Goal: Information Seeking & Learning: Learn about a topic

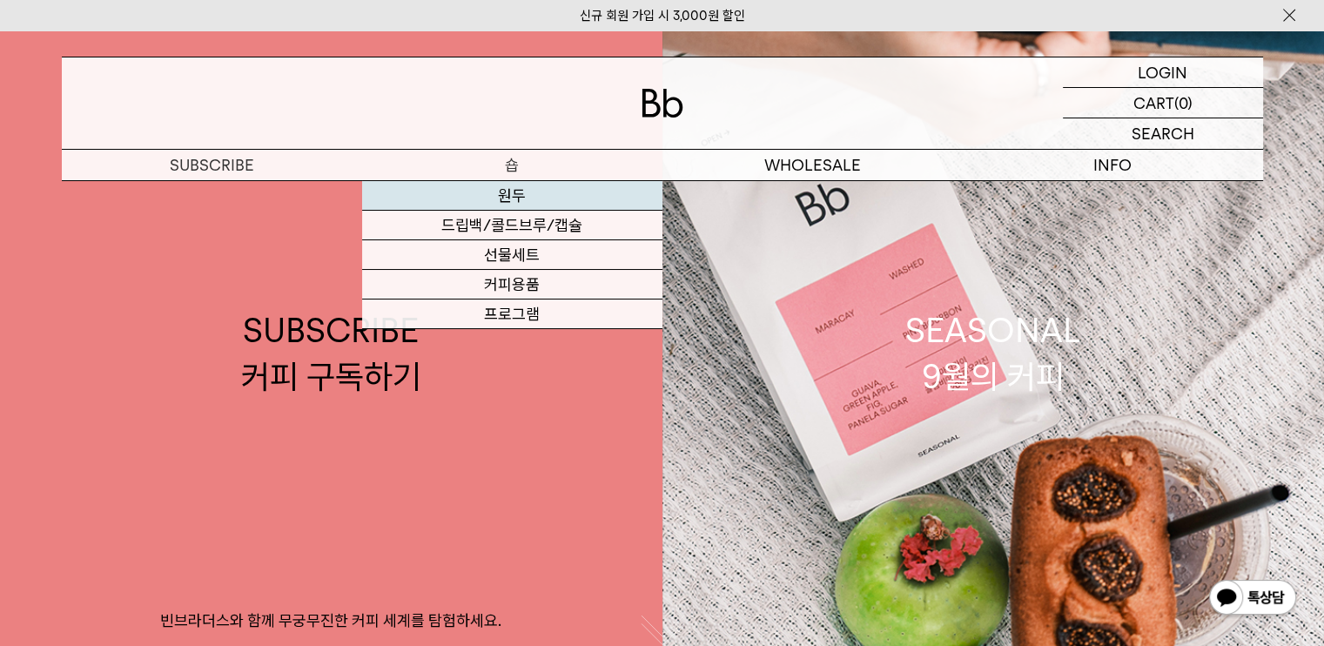
click at [535, 197] on link "원두" at bounding box center [512, 196] width 300 height 30
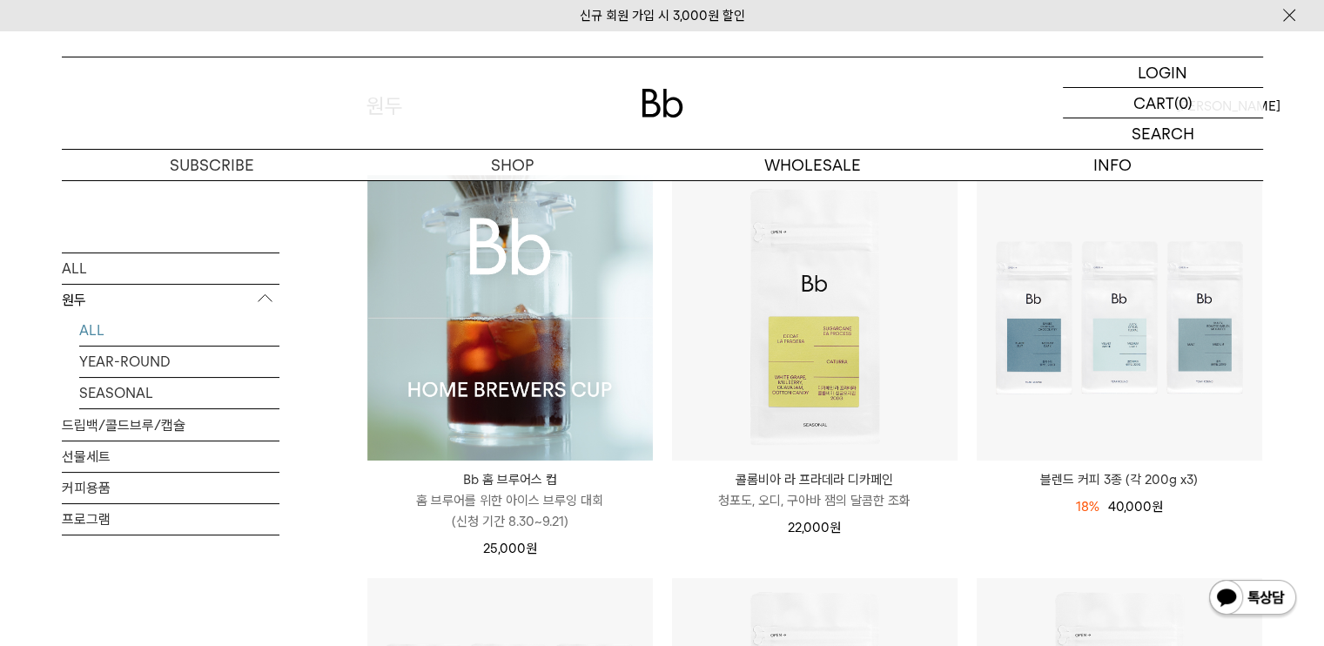
click at [567, 328] on img at bounding box center [509, 317] width 285 height 285
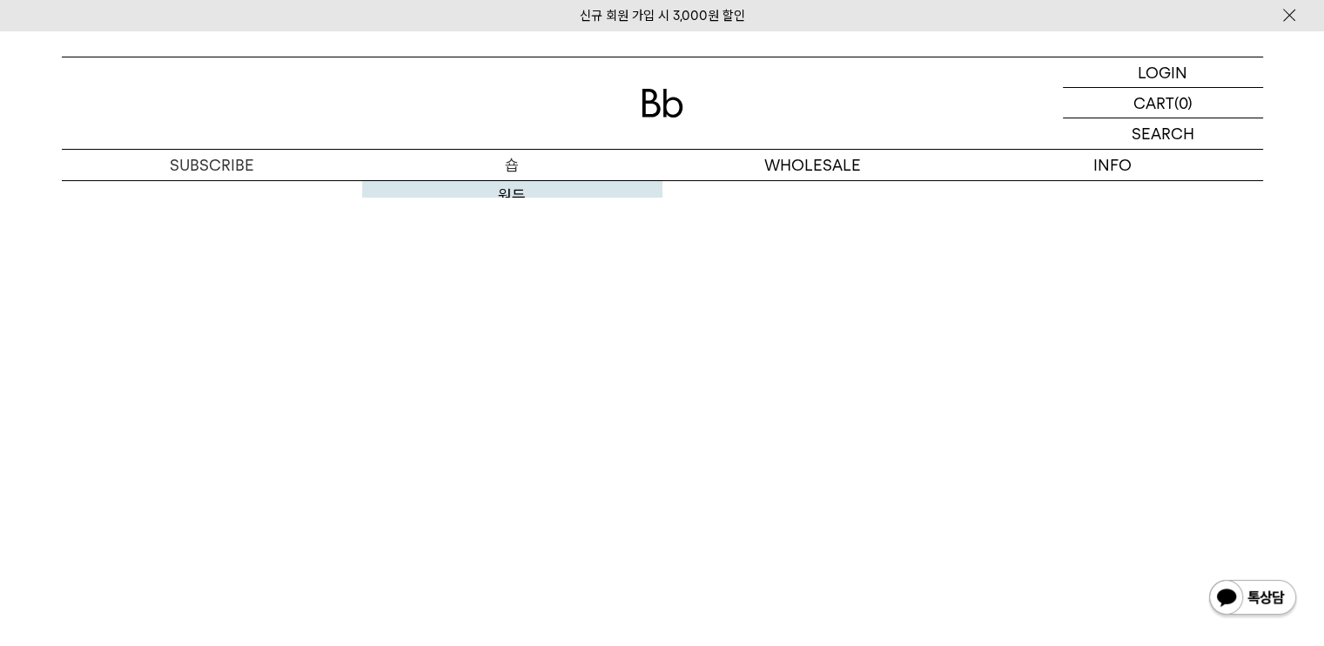
scroll to position [8637, 0]
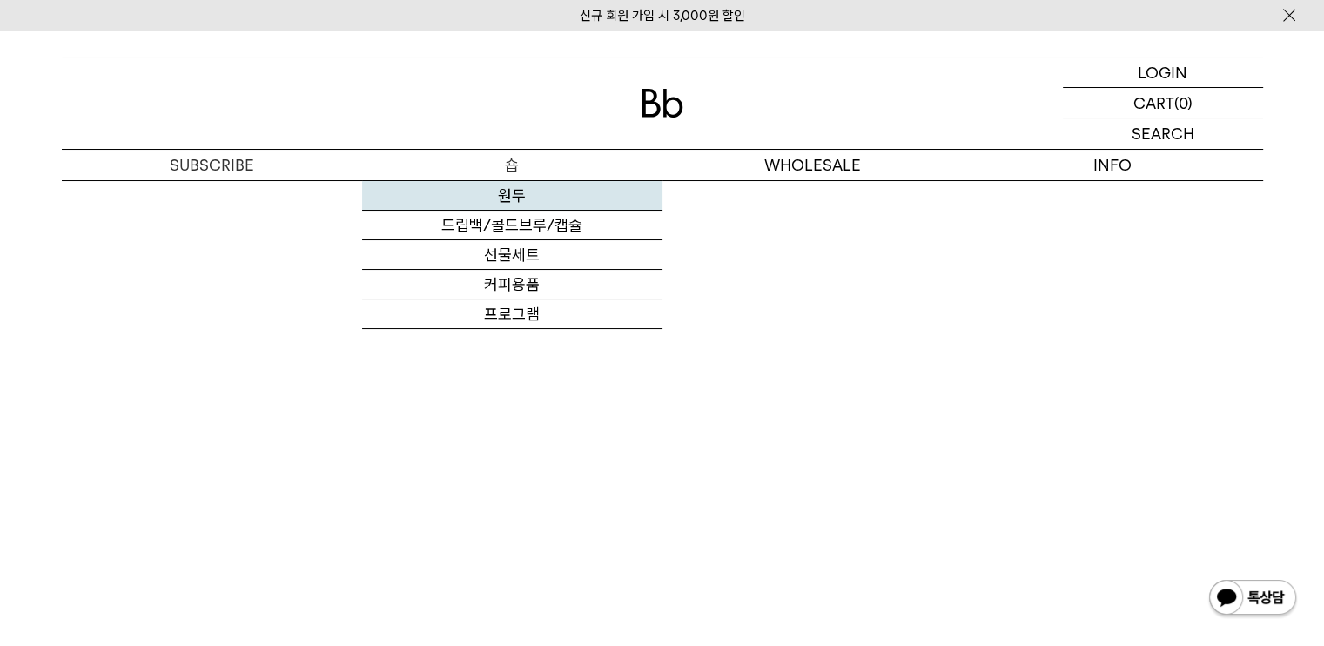
click at [526, 185] on link "원두" at bounding box center [512, 196] width 300 height 30
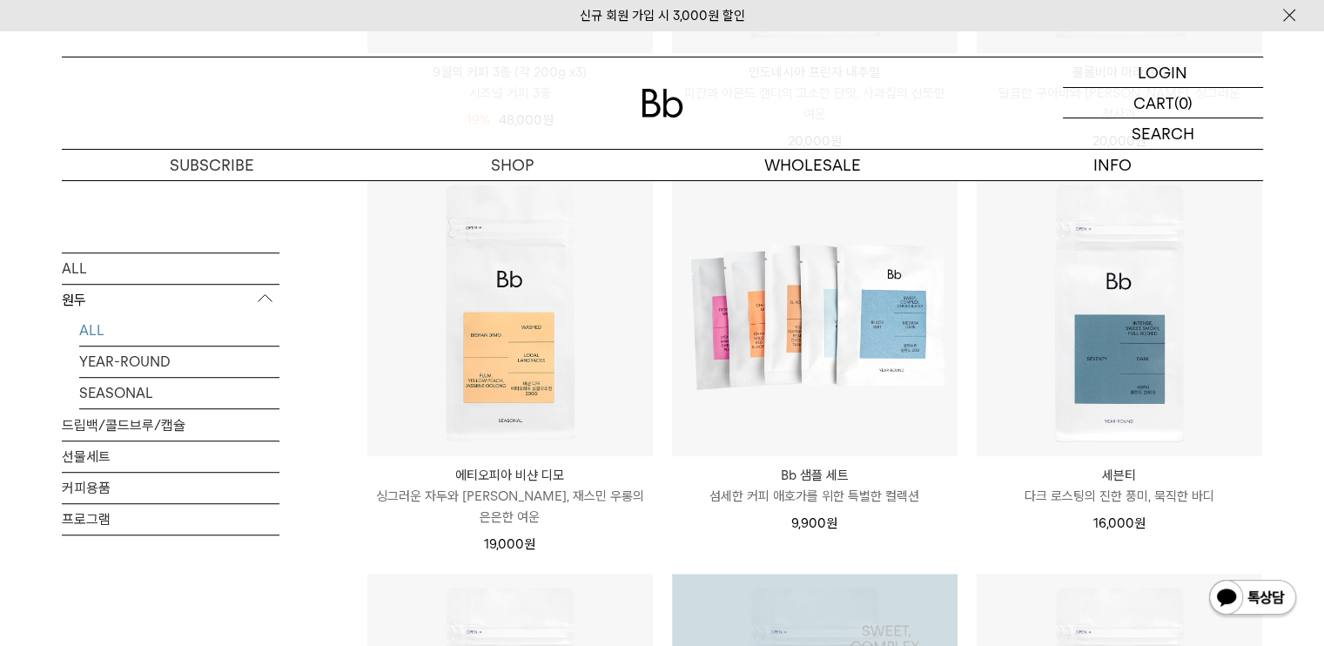
scroll to position [957, 0]
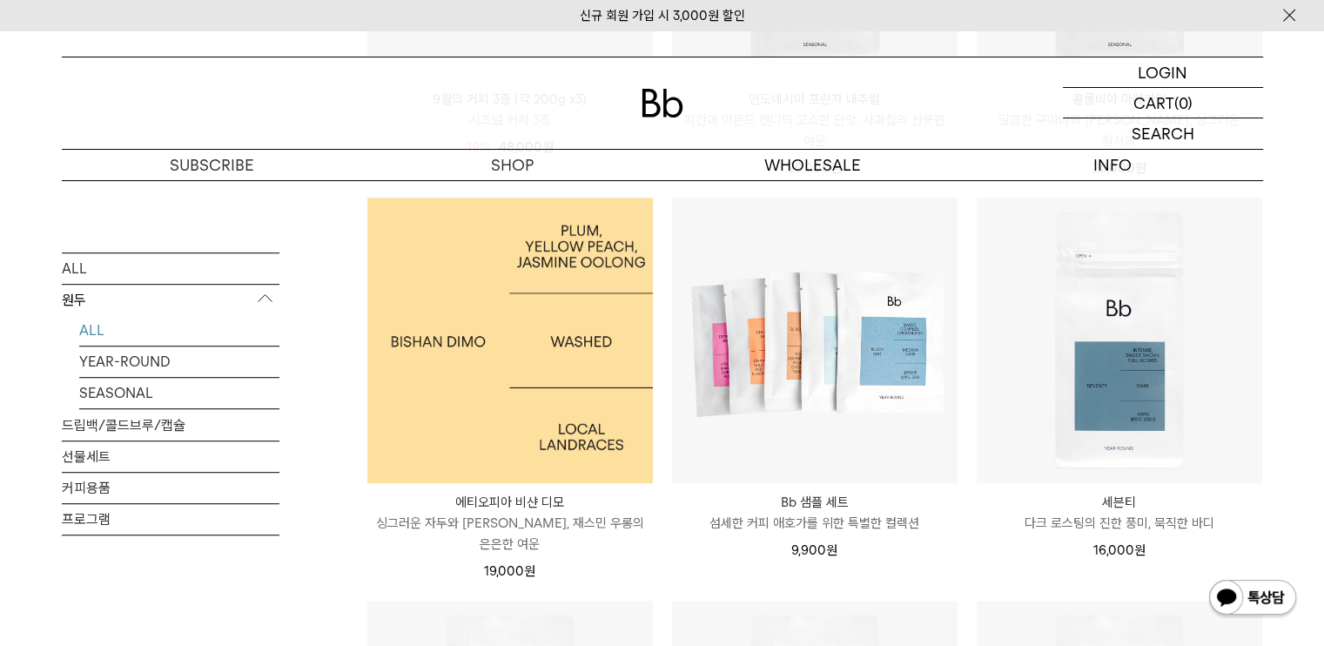
click at [556, 348] on img at bounding box center [509, 340] width 285 height 285
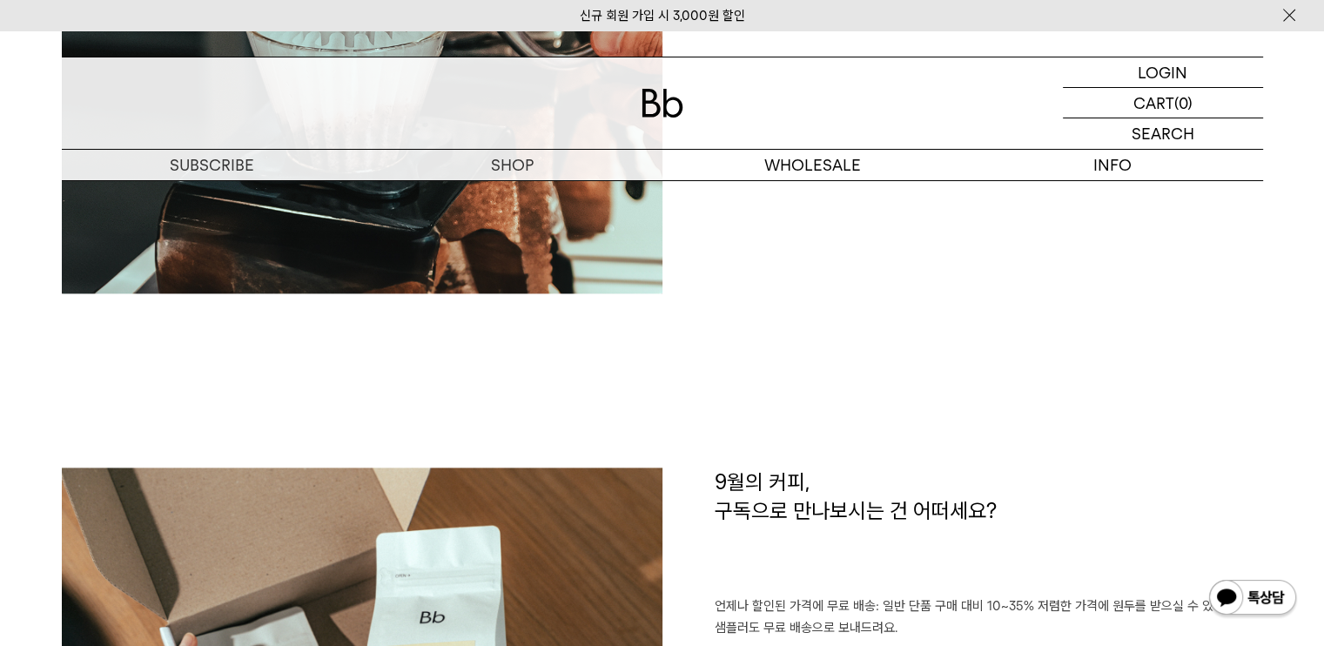
scroll to position [2089, 0]
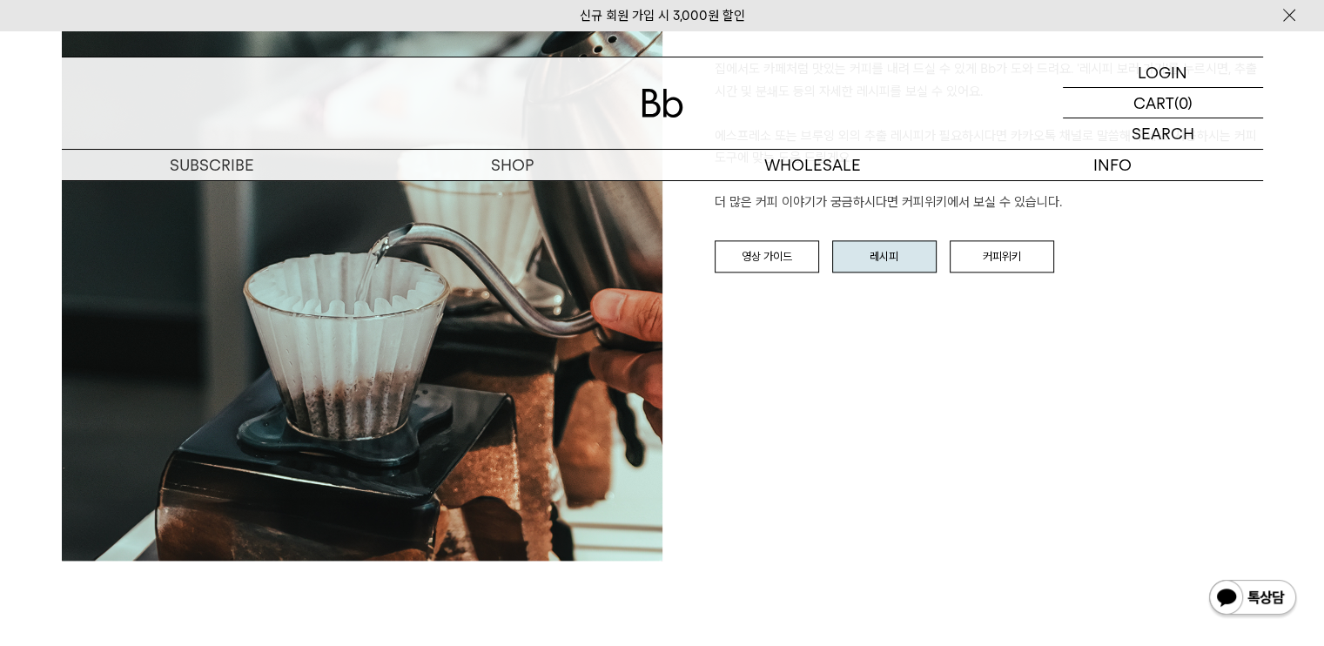
click at [910, 249] on link "레시피" at bounding box center [884, 256] width 104 height 33
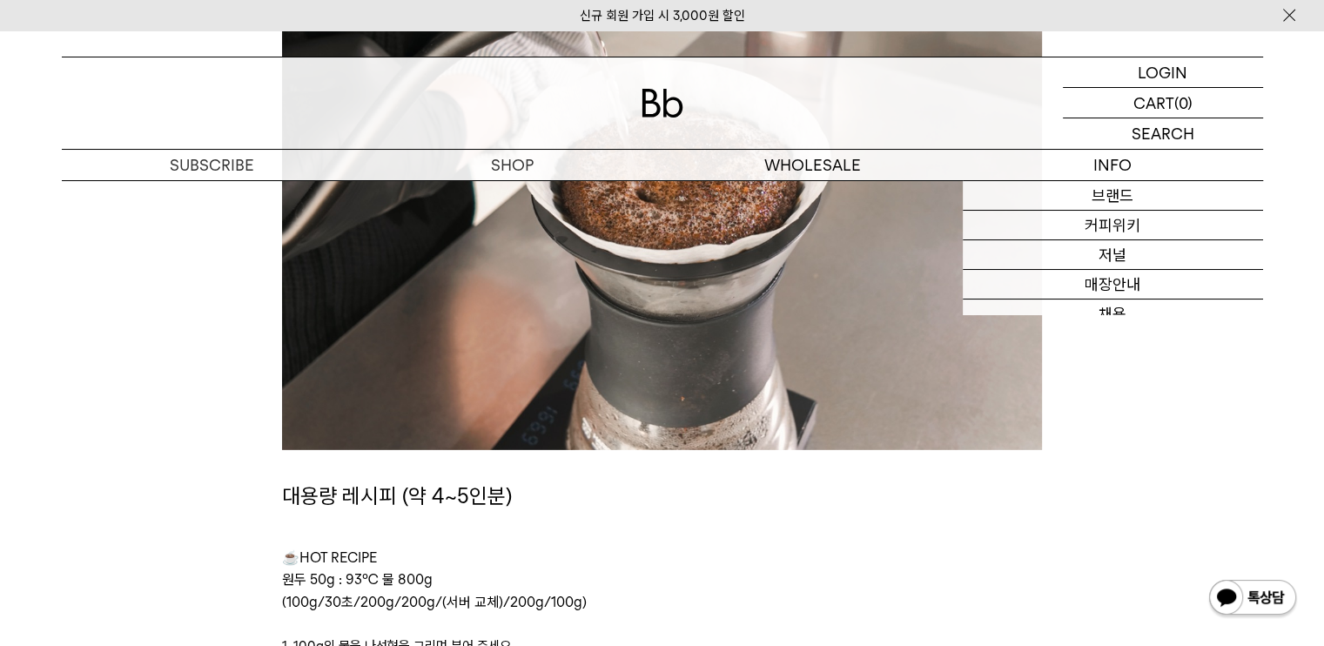
scroll to position [5105, 0]
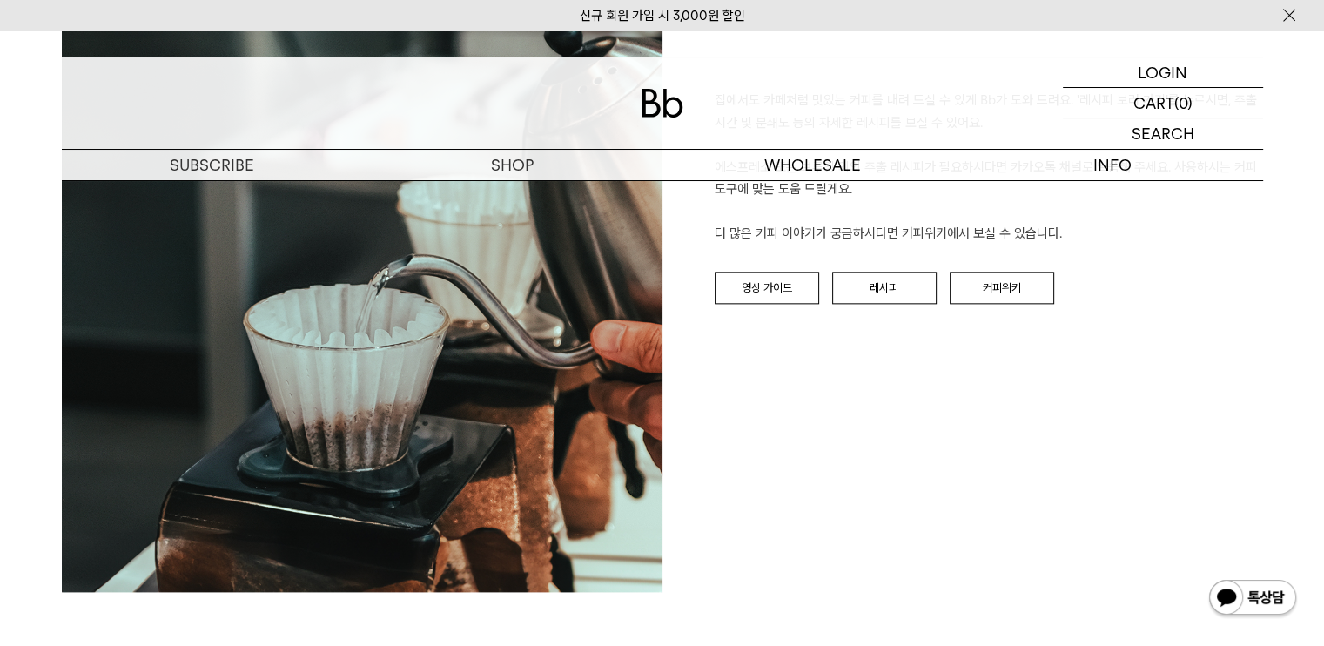
scroll to position [2089, 0]
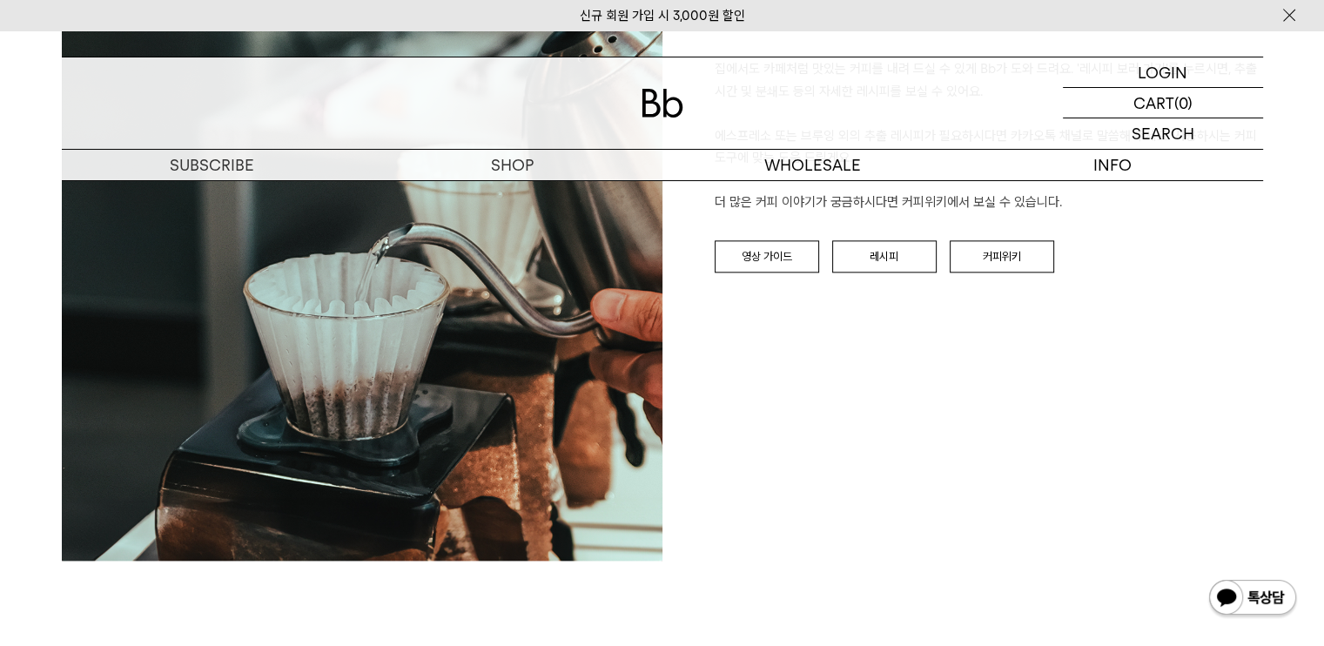
click at [1018, 286] on div "BREW GUIDE 집에서도 카페처럼 맛있는 커피를 내려 드실 ﻿수 있게 Bb가 도와 드려요. '레시피 보러 가기'를 누르시면, 추출 시간 및…" at bounding box center [962, 260] width 601 height 601
click at [1006, 270] on link "커피위키" at bounding box center [1002, 256] width 104 height 33
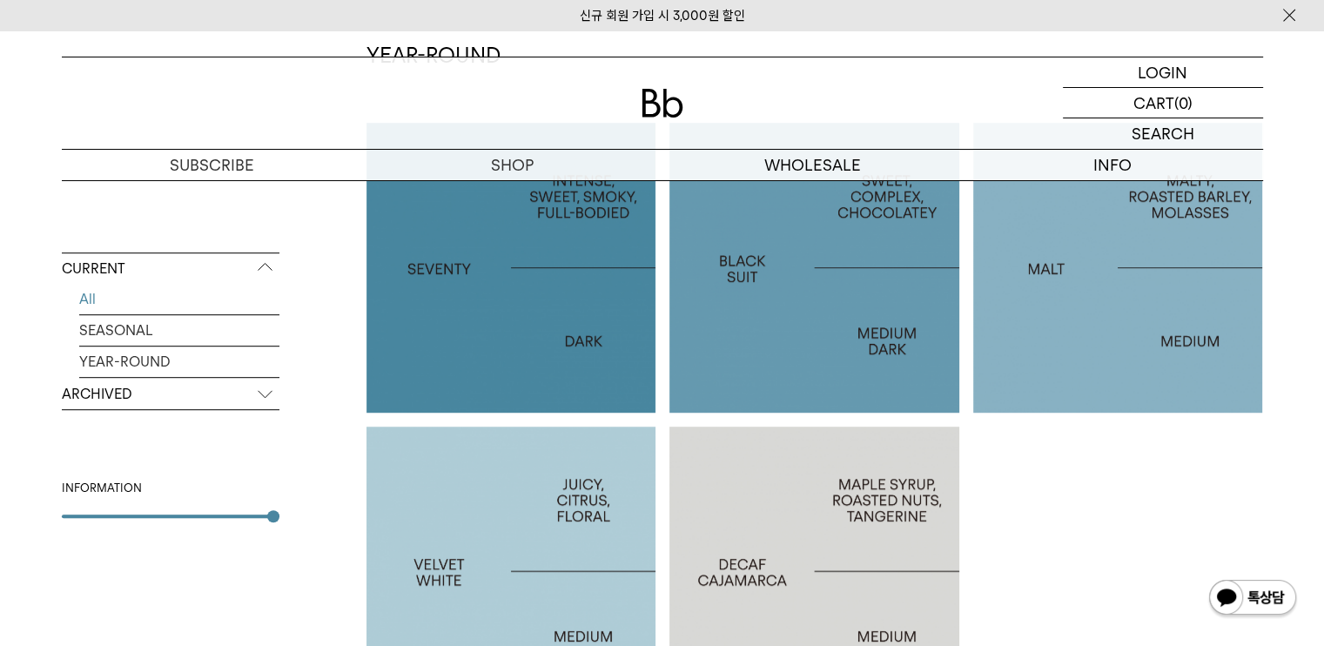
scroll to position [1044, 0]
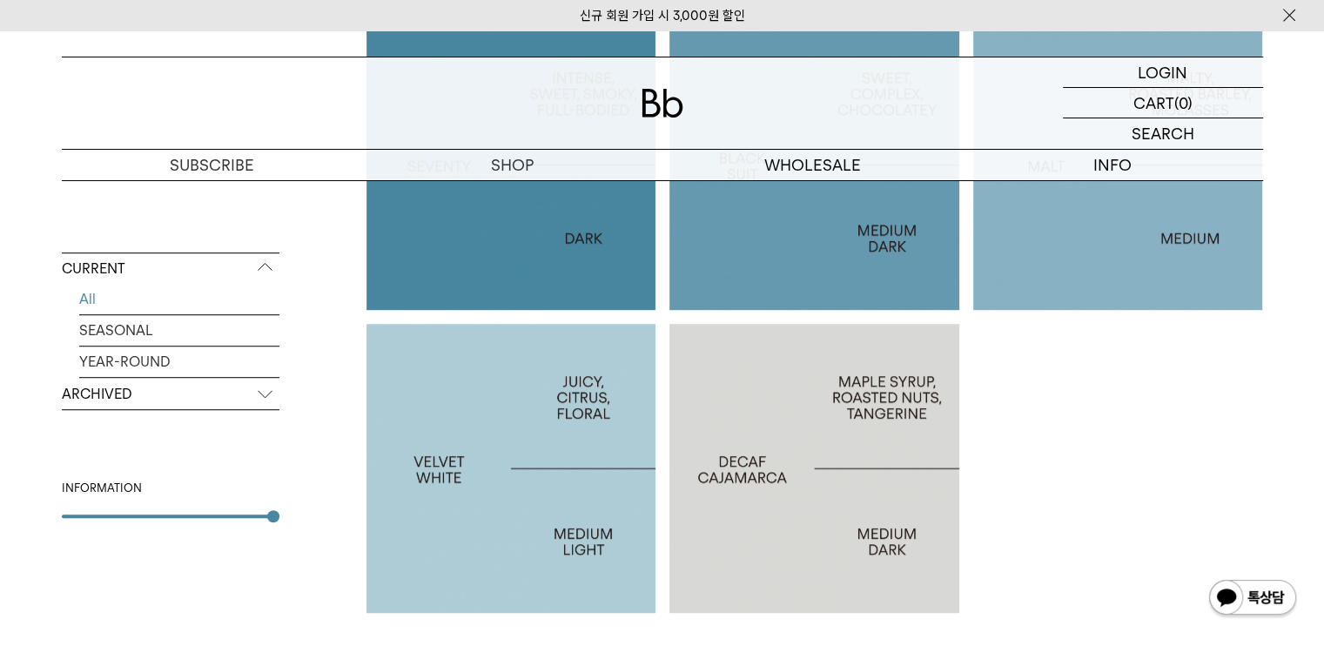
click at [601, 398] on div at bounding box center [511, 469] width 290 height 290
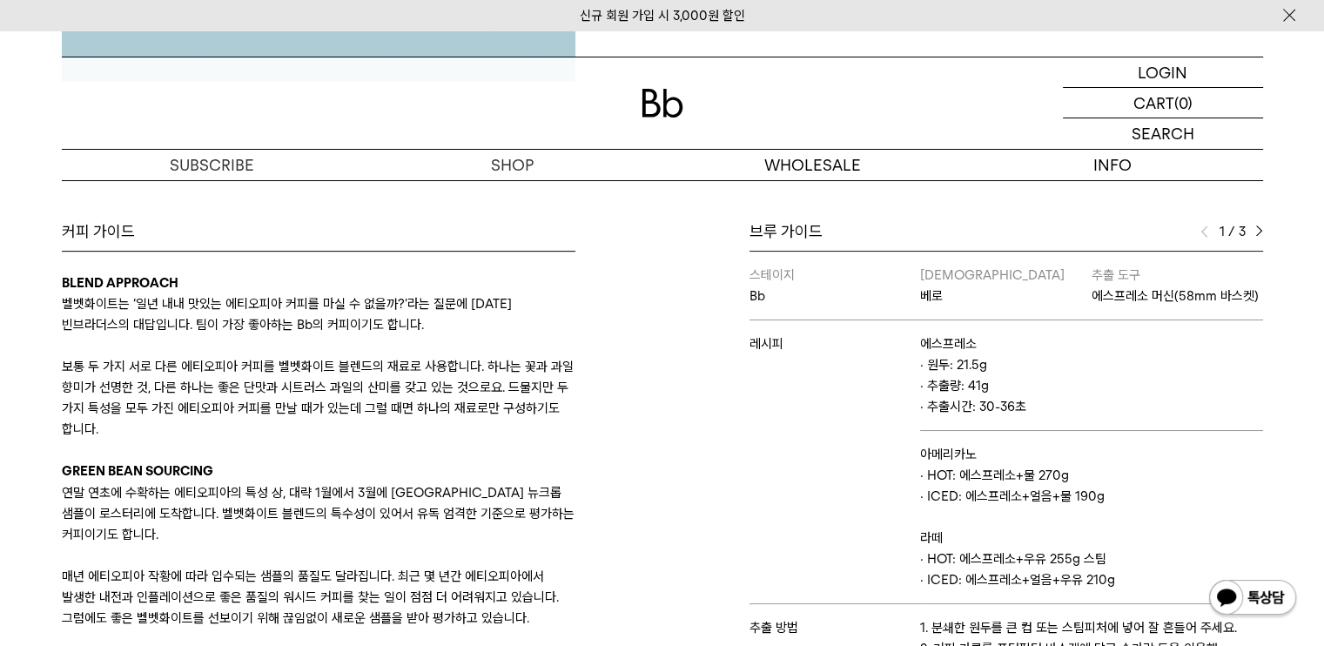
click at [1255, 229] on img at bounding box center [1259, 231] width 8 height 12
click at [1258, 232] on img at bounding box center [1259, 231] width 8 height 12
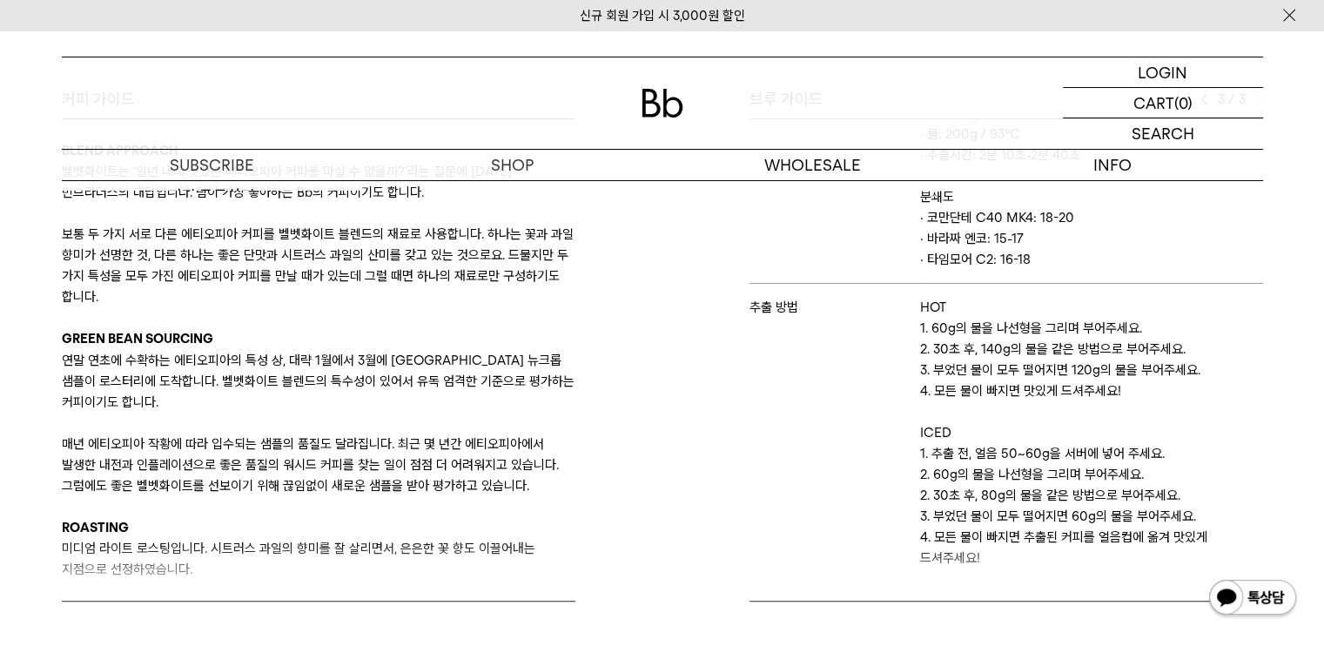
scroll to position [609, 0]
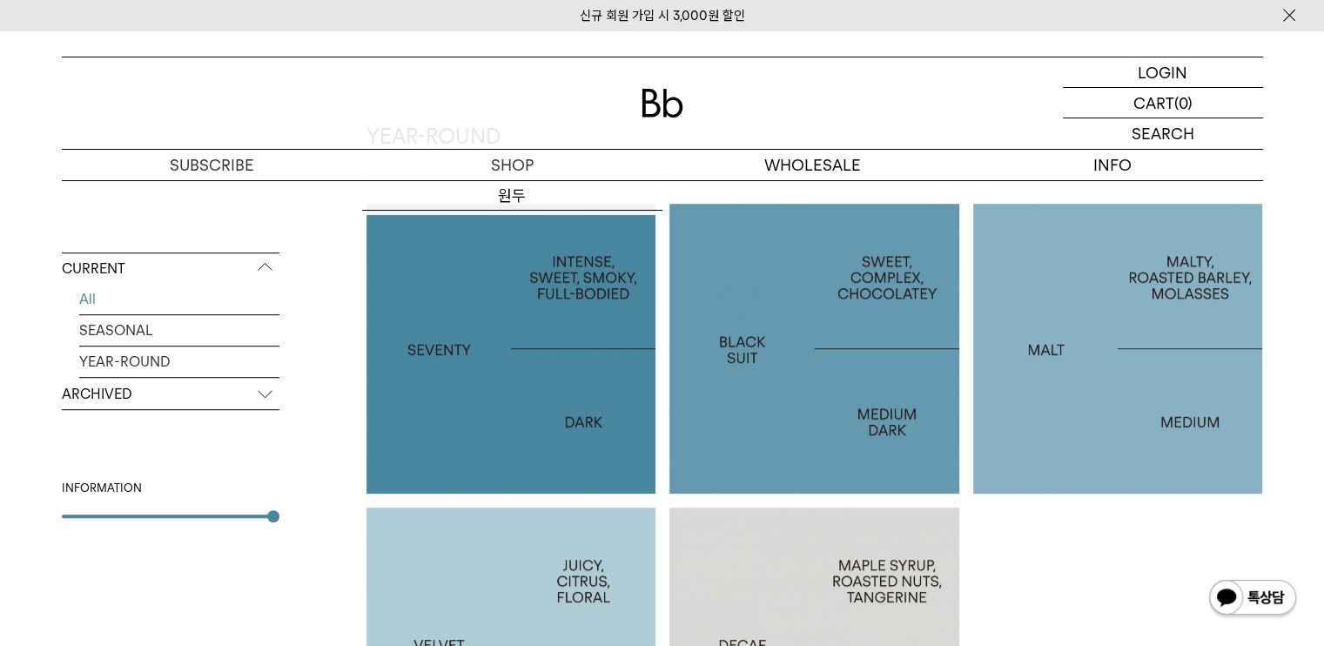
scroll to position [610, 0]
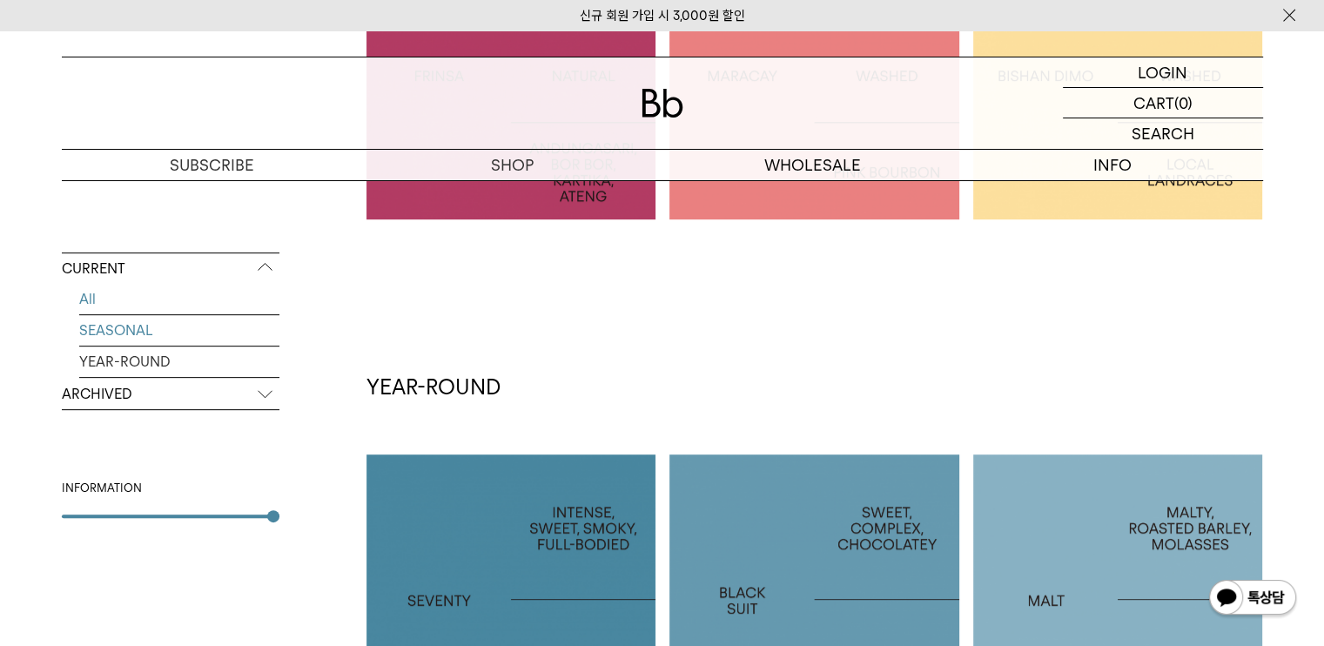
click at [104, 332] on link "SEASONAL" at bounding box center [179, 330] width 200 height 30
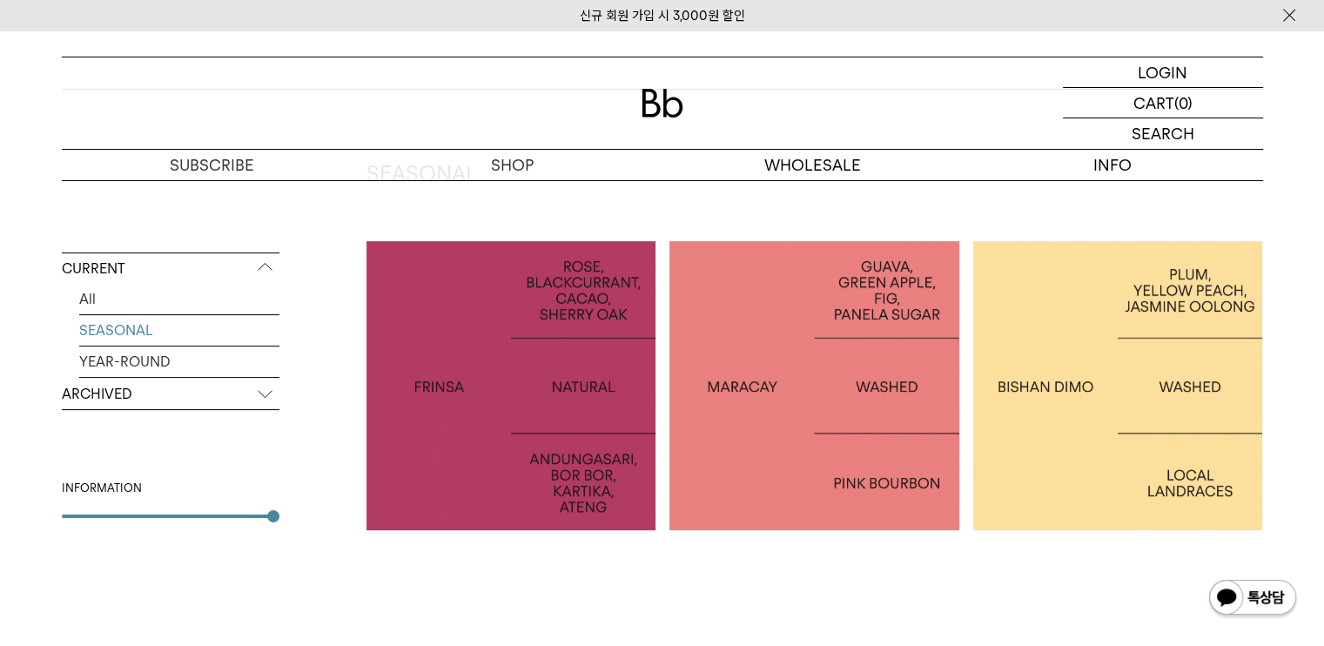
scroll to position [261, 0]
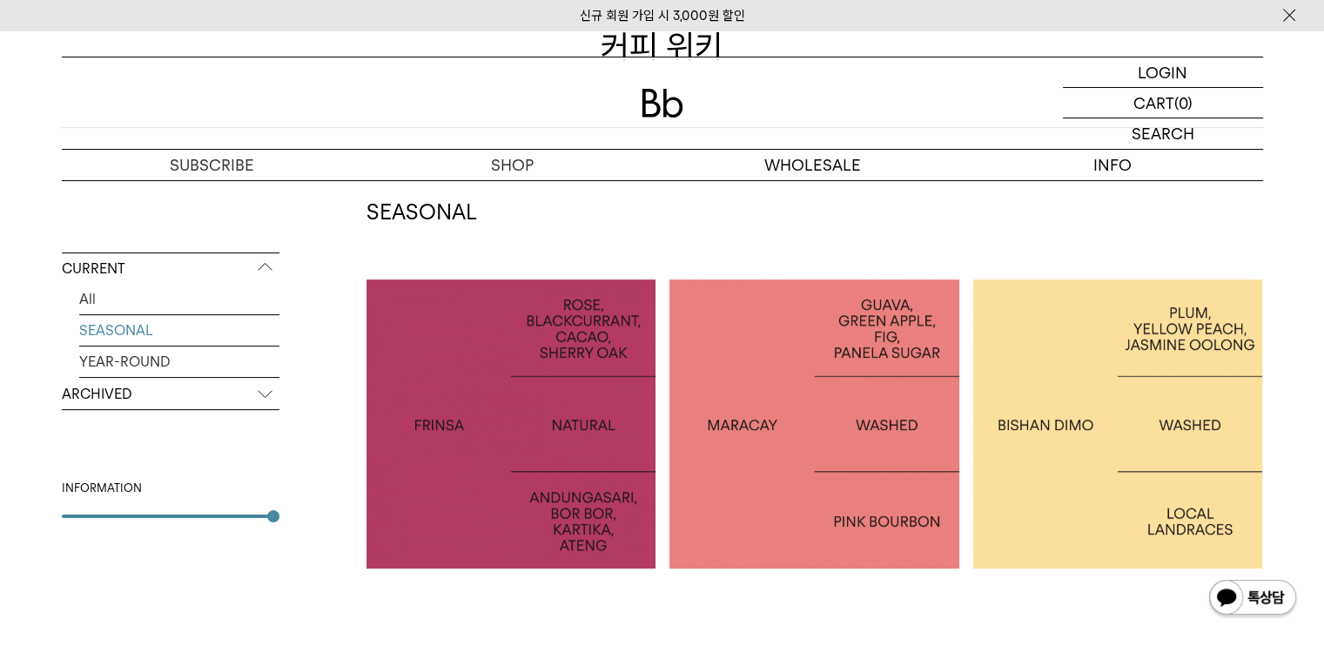
click at [239, 396] on p "ARCHIVED" at bounding box center [171, 394] width 218 height 31
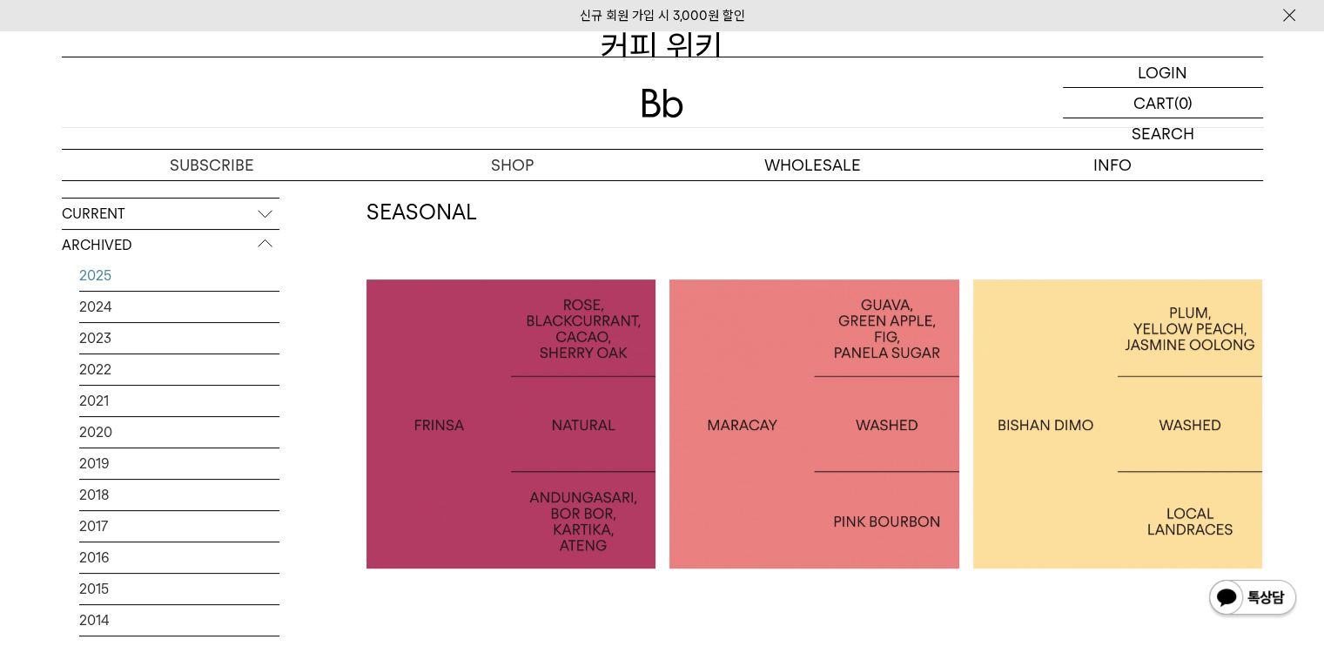
click at [108, 285] on link "2025" at bounding box center [179, 275] width 200 height 30
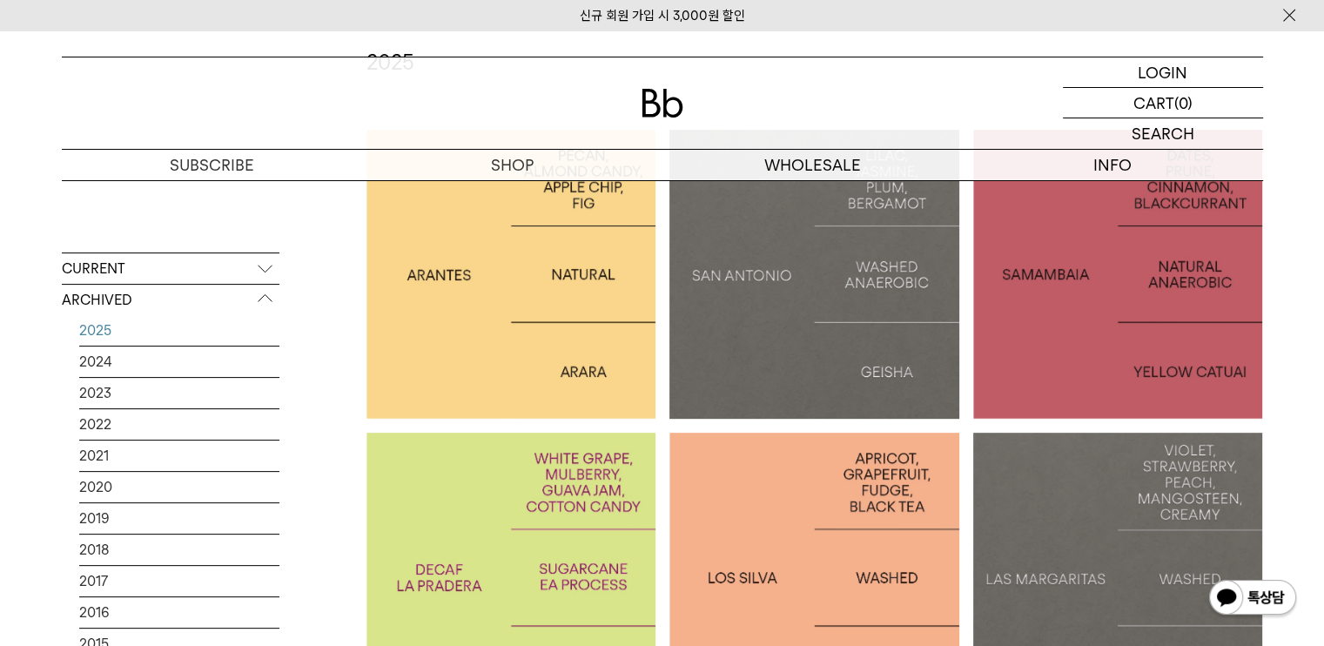
scroll to position [522, 0]
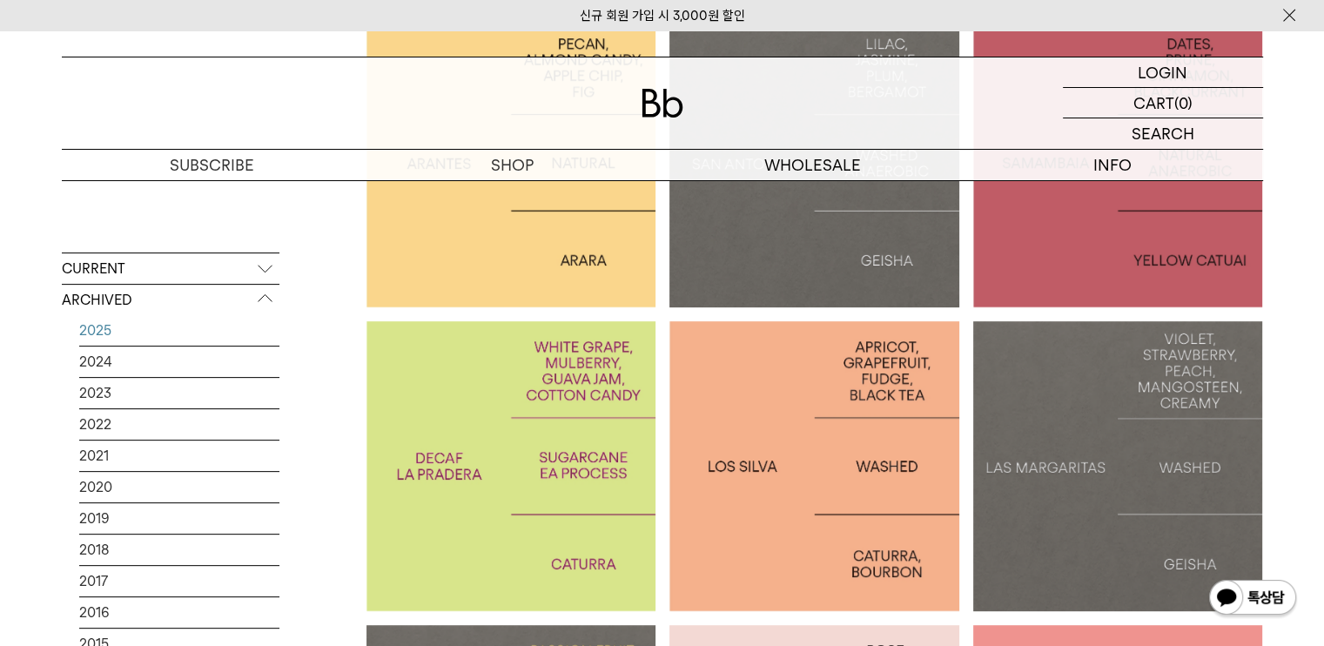
click at [774, 443] on div at bounding box center [814, 466] width 290 height 290
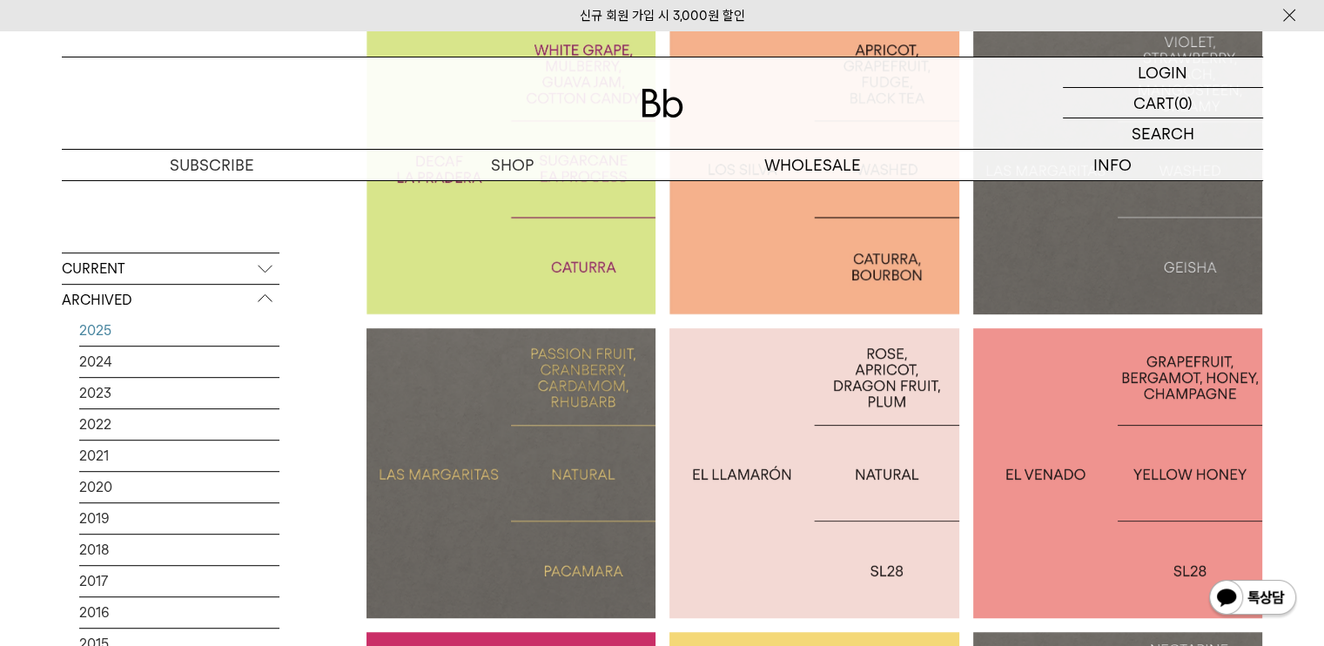
scroll to position [578, 0]
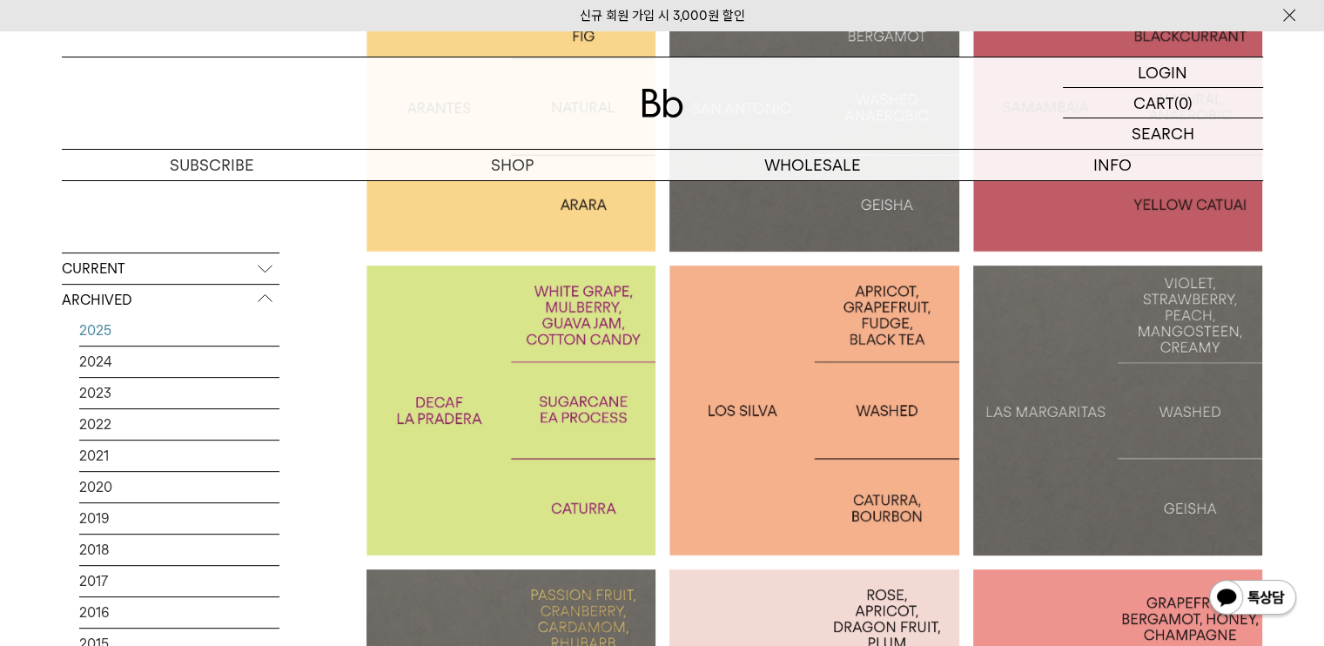
click at [550, 504] on div at bounding box center [511, 410] width 290 height 290
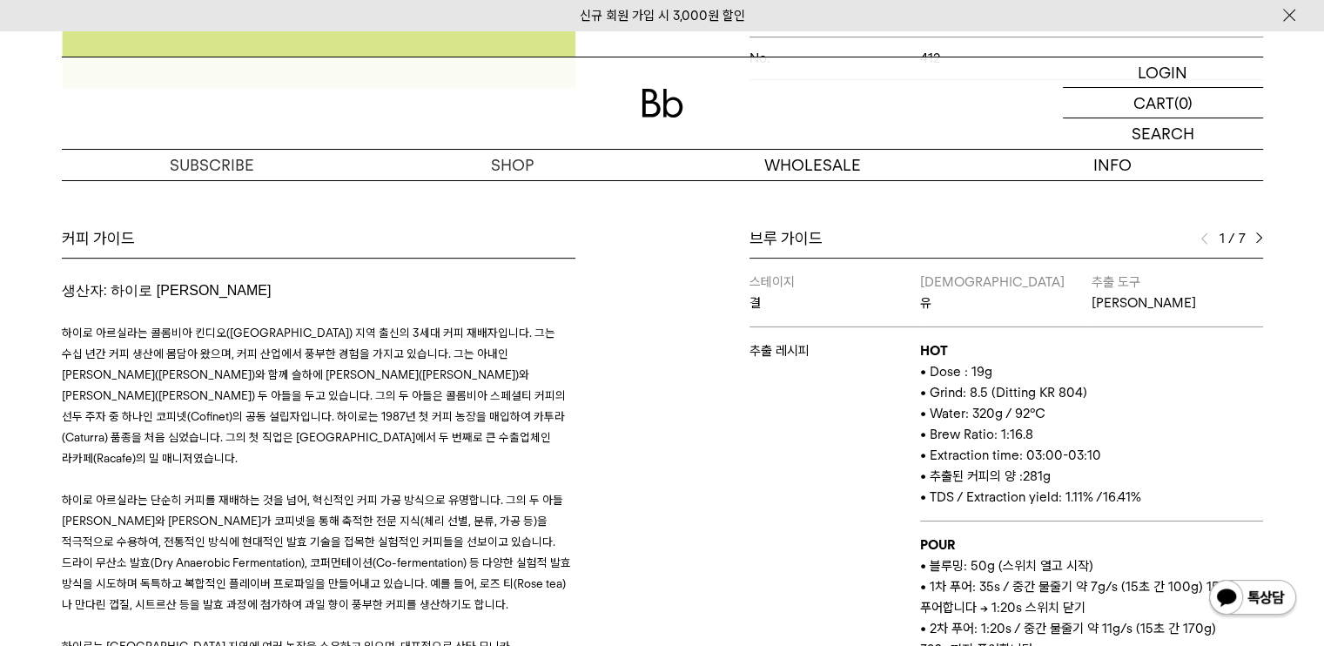
scroll to position [696, 0]
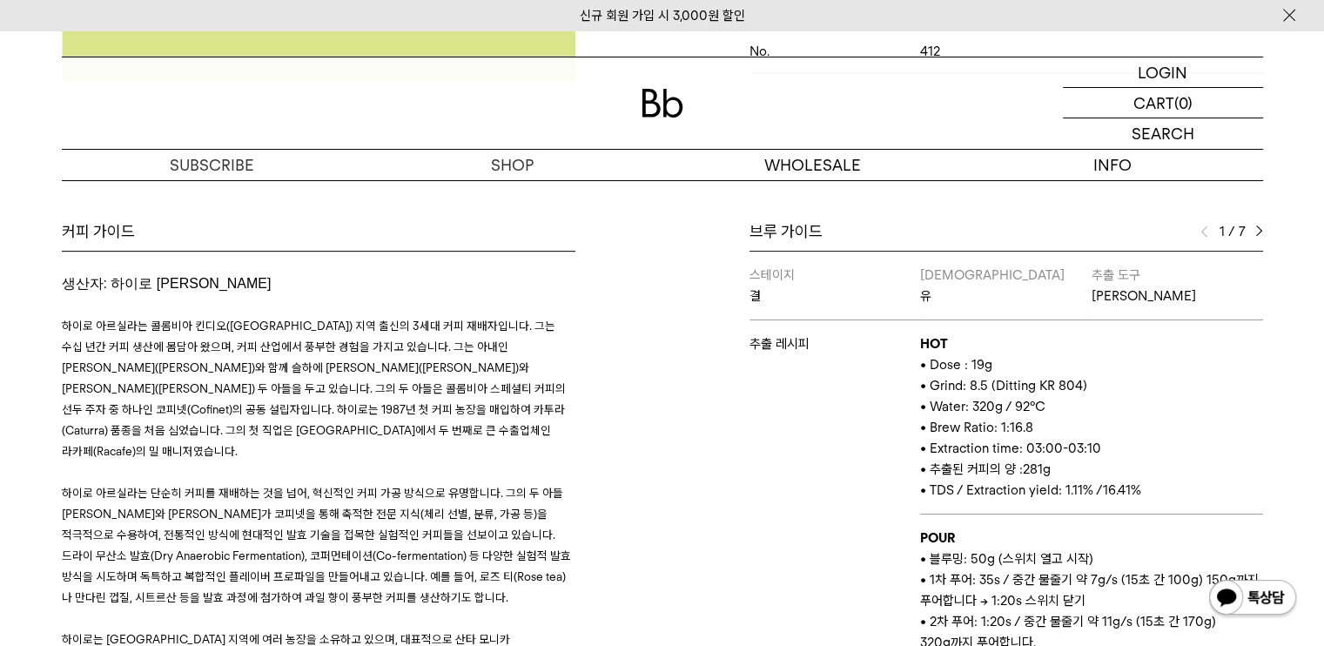
click at [1257, 226] on img at bounding box center [1259, 231] width 8 height 12
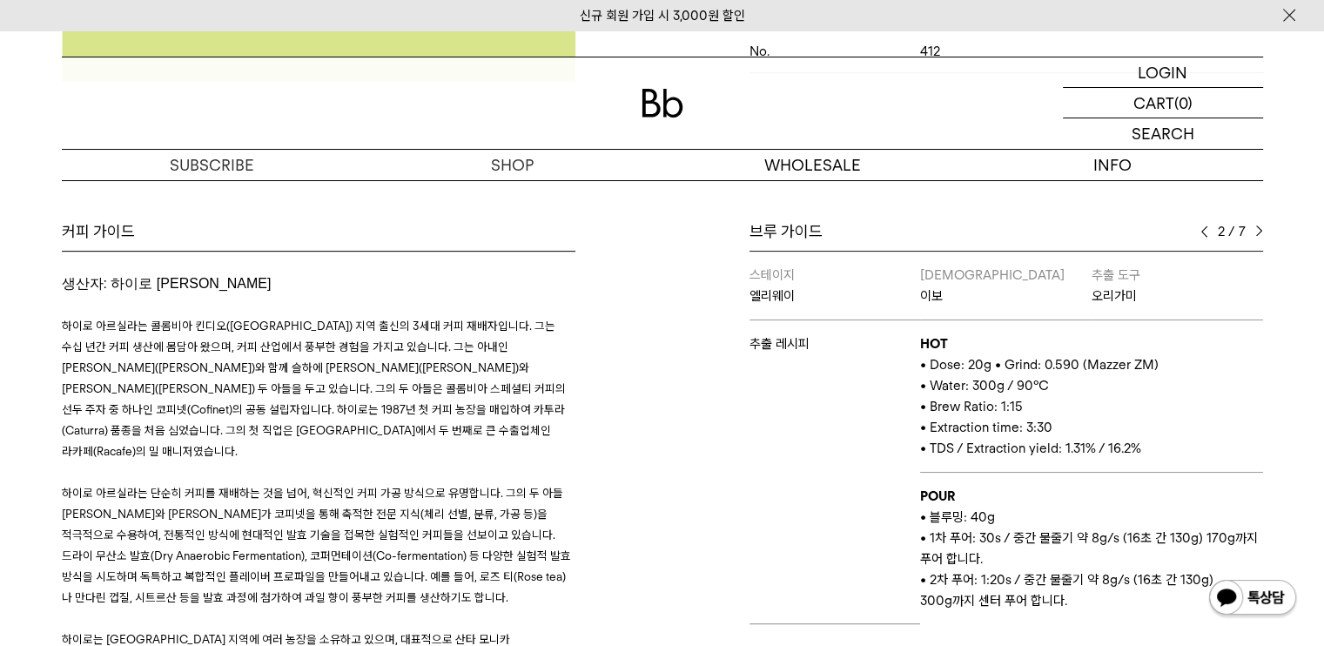
click at [1256, 229] on img at bounding box center [1259, 231] width 8 height 12
click at [1256, 228] on img at bounding box center [1259, 231] width 8 height 12
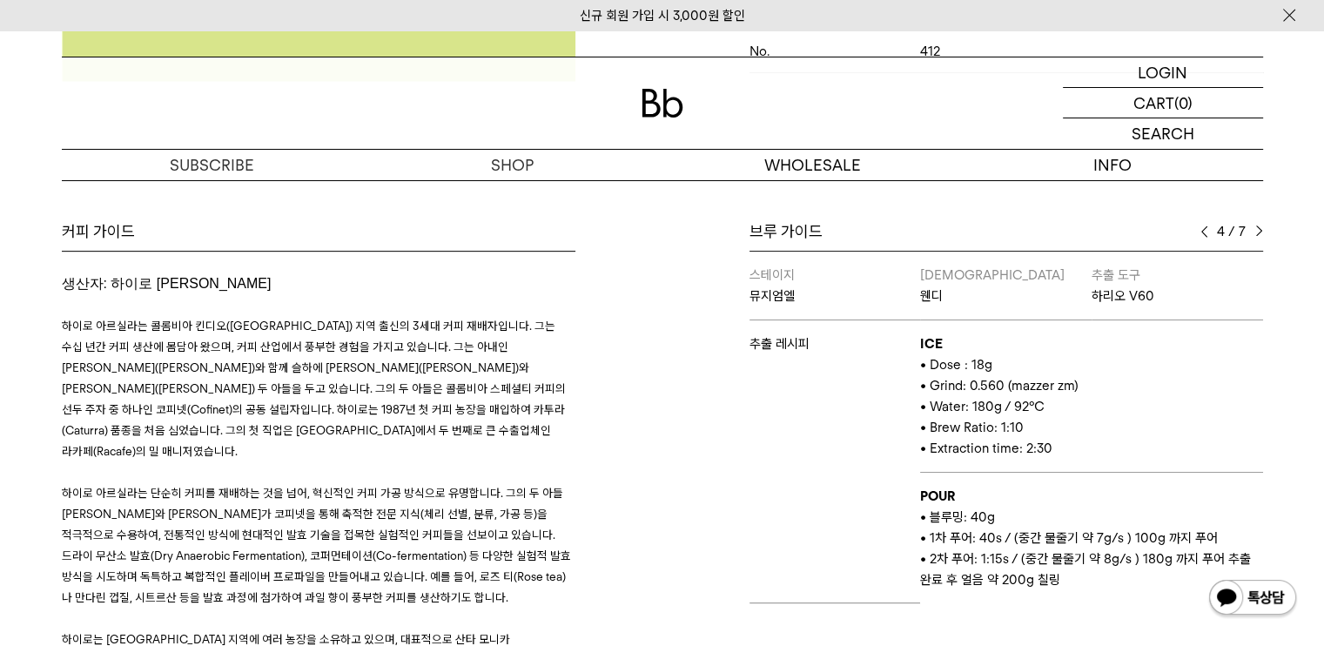
click at [1256, 228] on img at bounding box center [1259, 231] width 8 height 12
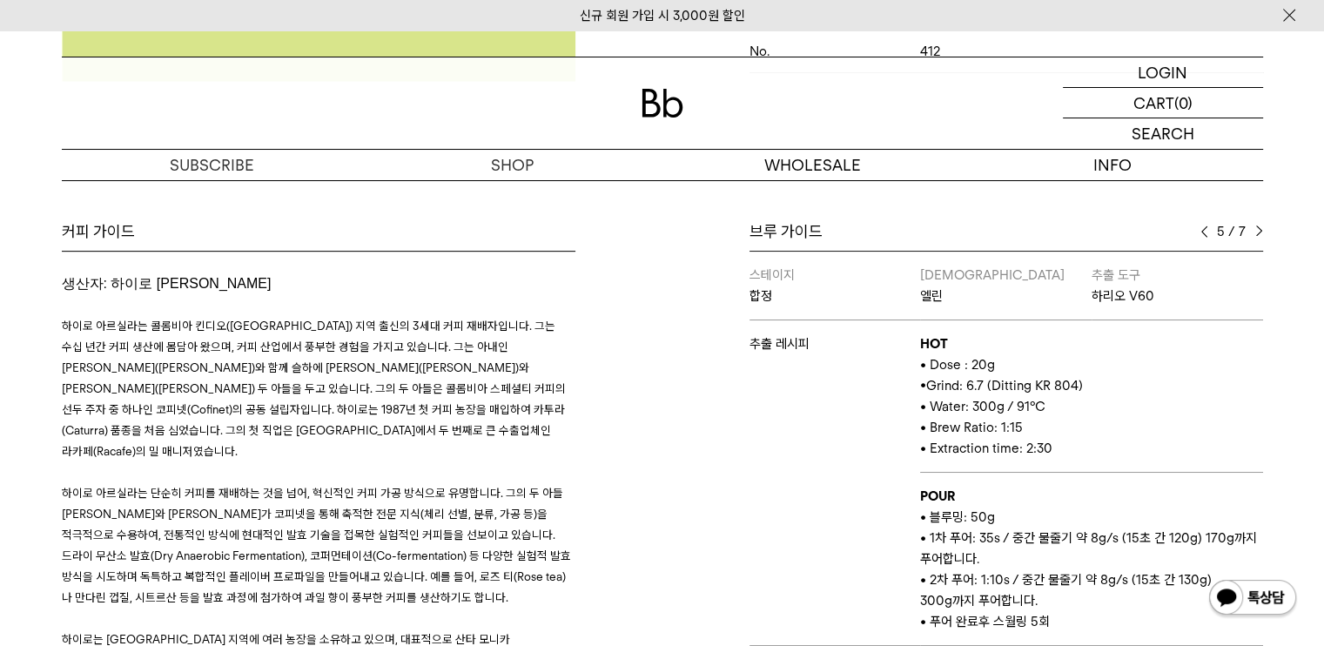
click at [1259, 228] on img at bounding box center [1259, 231] width 8 height 12
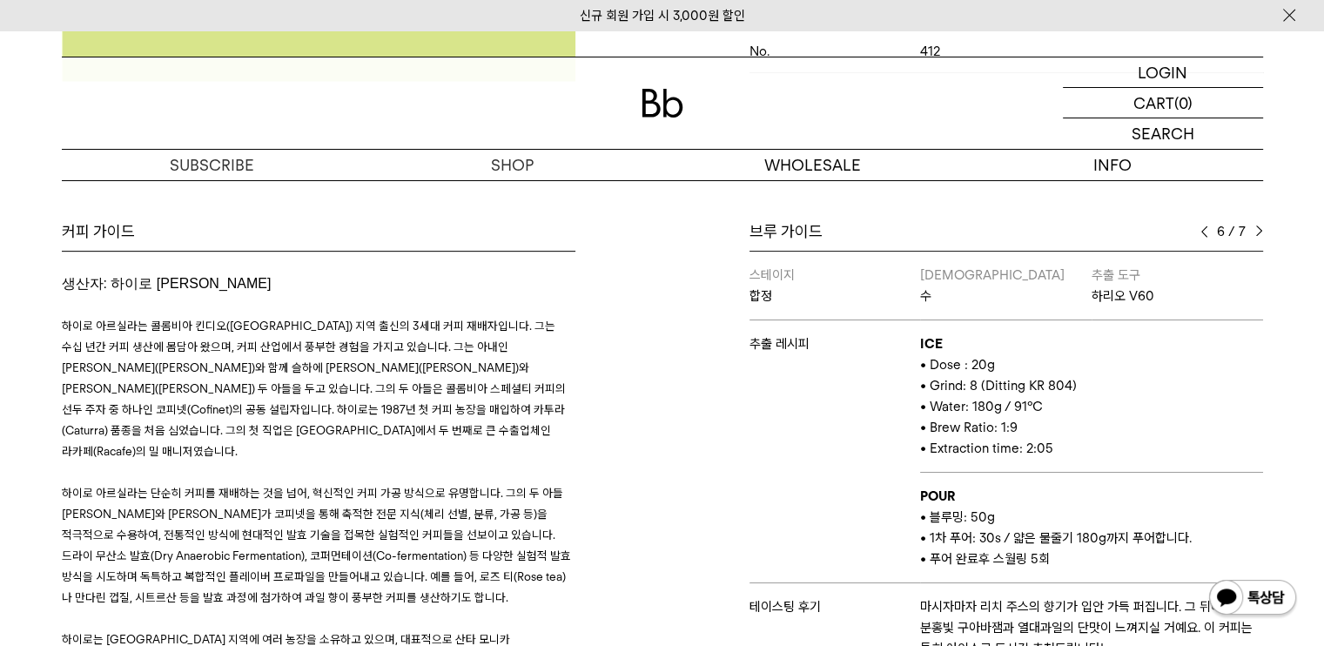
click at [1257, 229] on img at bounding box center [1259, 231] width 8 height 12
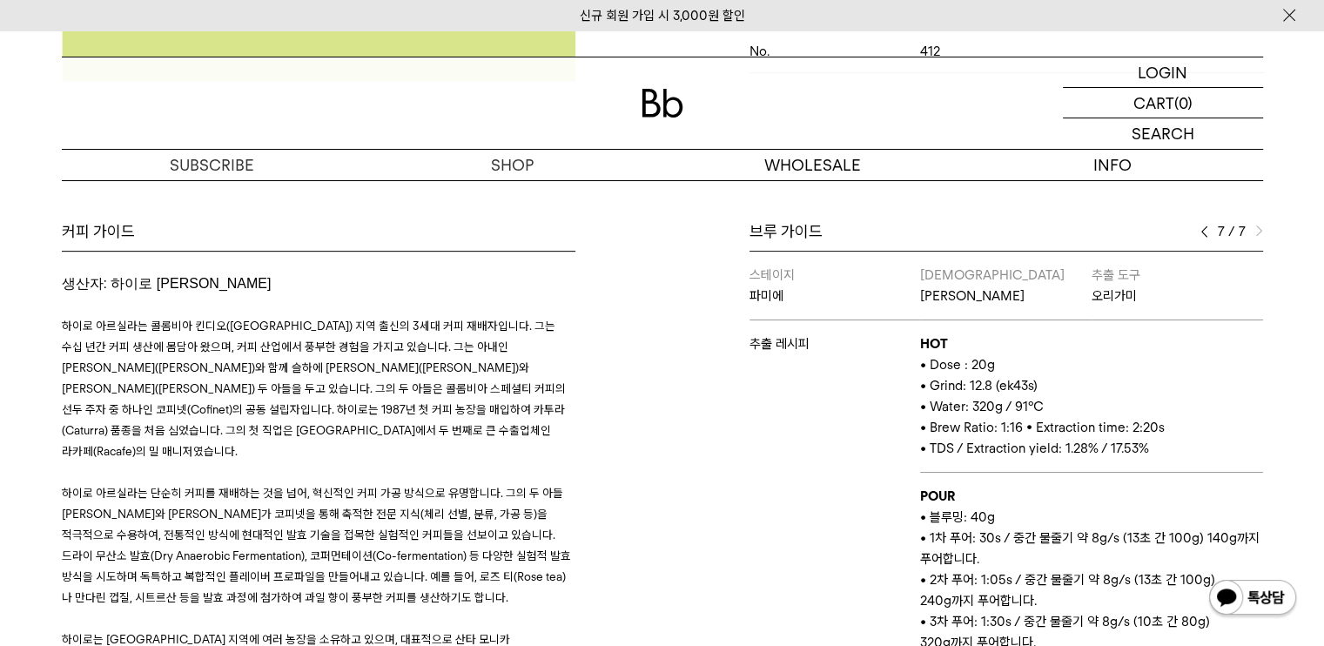
click at [1210, 232] on div "7 / 7" at bounding box center [1231, 231] width 63 height 21
click at [1202, 232] on img at bounding box center [1204, 231] width 8 height 12
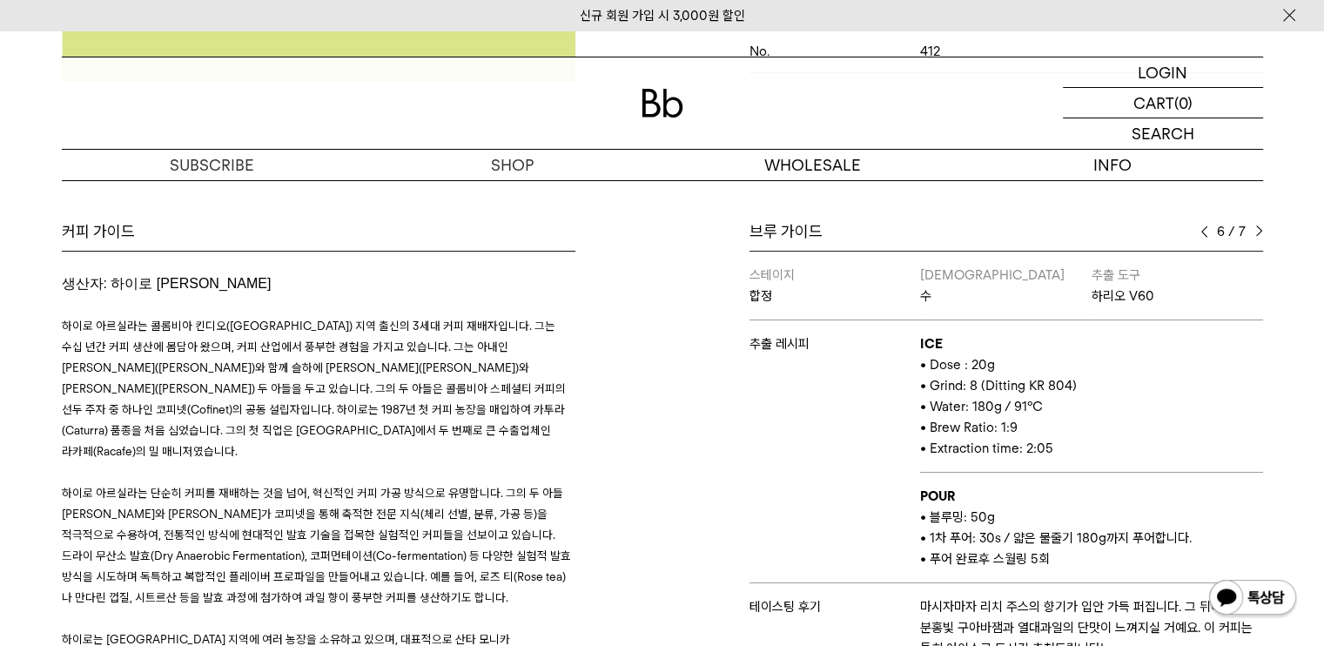
click at [1205, 232] on img at bounding box center [1204, 231] width 8 height 12
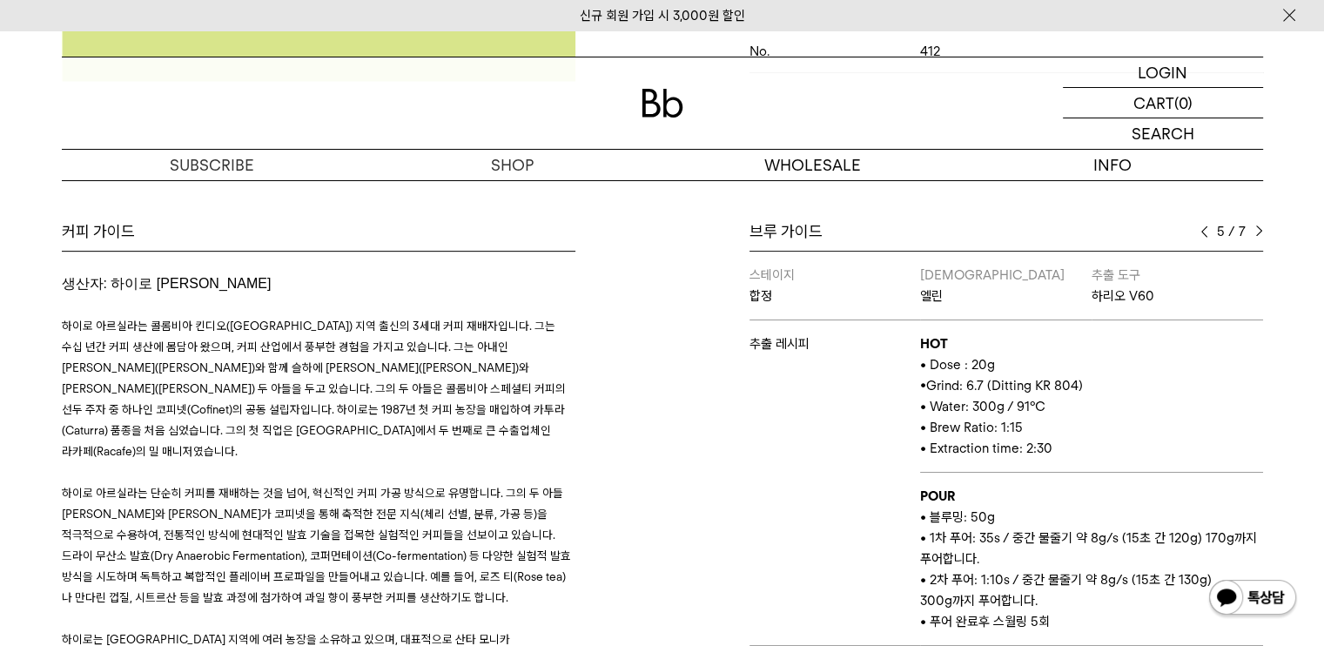
click at [1206, 232] on img at bounding box center [1204, 231] width 8 height 12
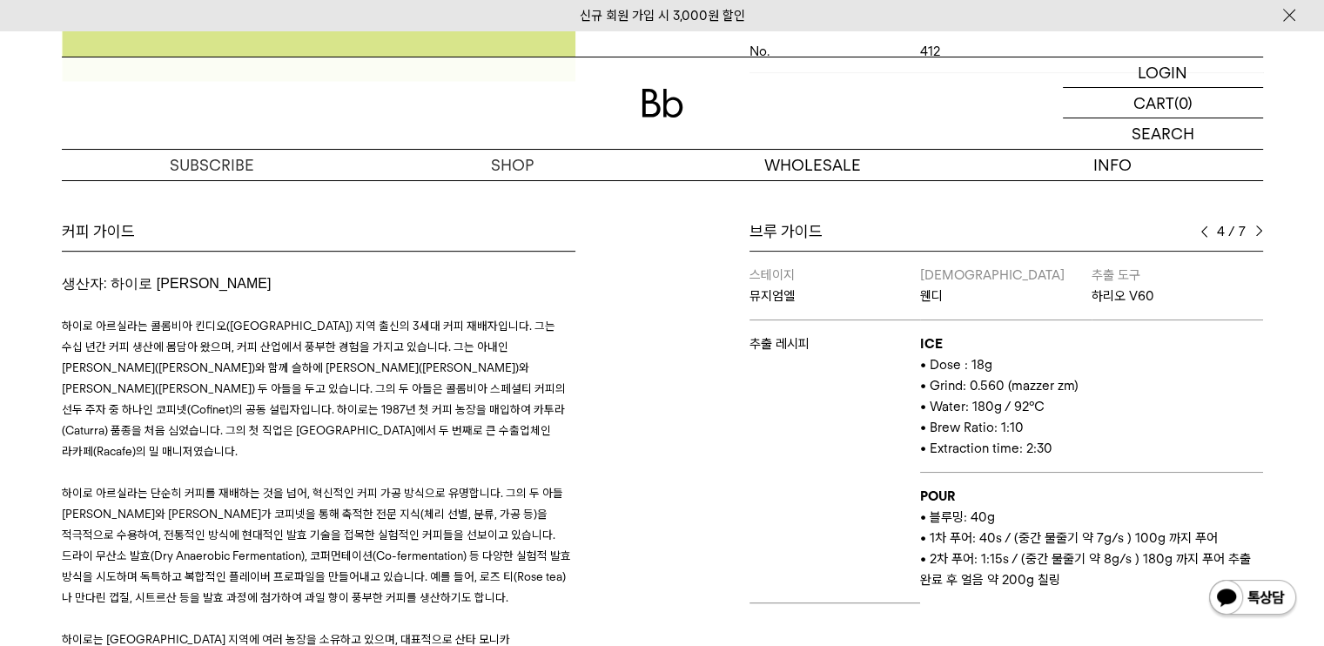
click at [1206, 232] on img at bounding box center [1204, 231] width 8 height 12
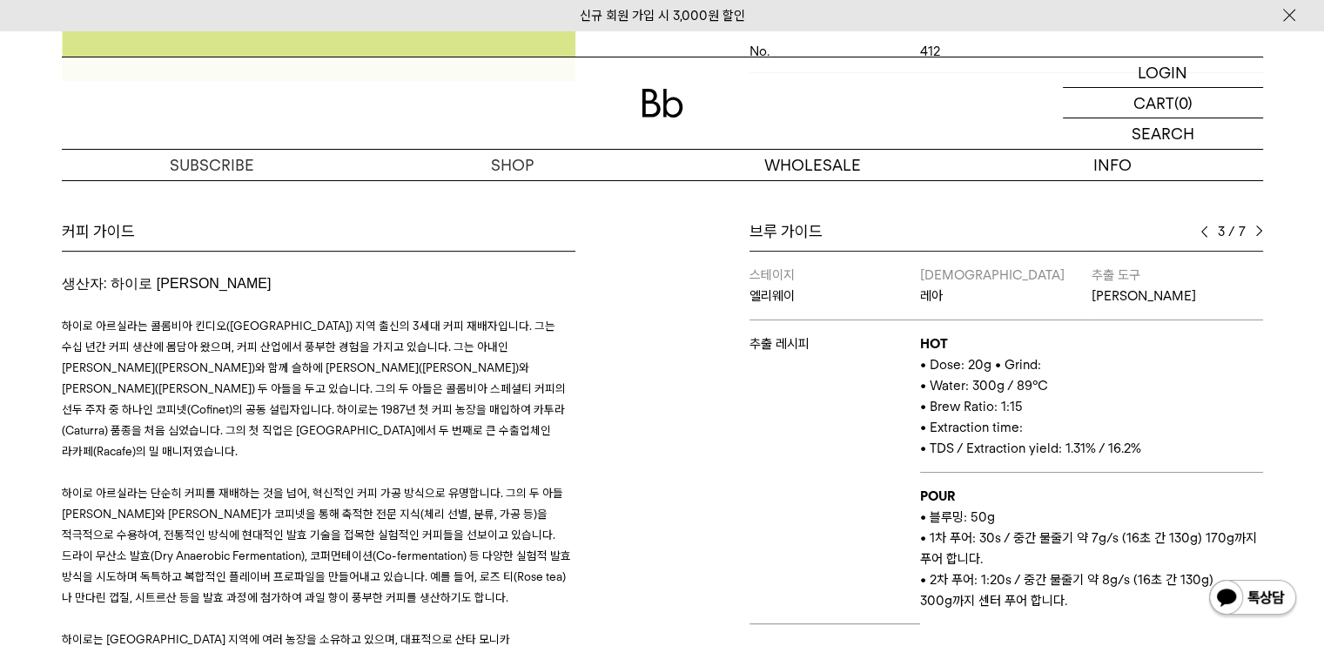
click at [1206, 232] on img at bounding box center [1204, 231] width 8 height 12
click at [1205, 234] on img at bounding box center [1204, 231] width 8 height 12
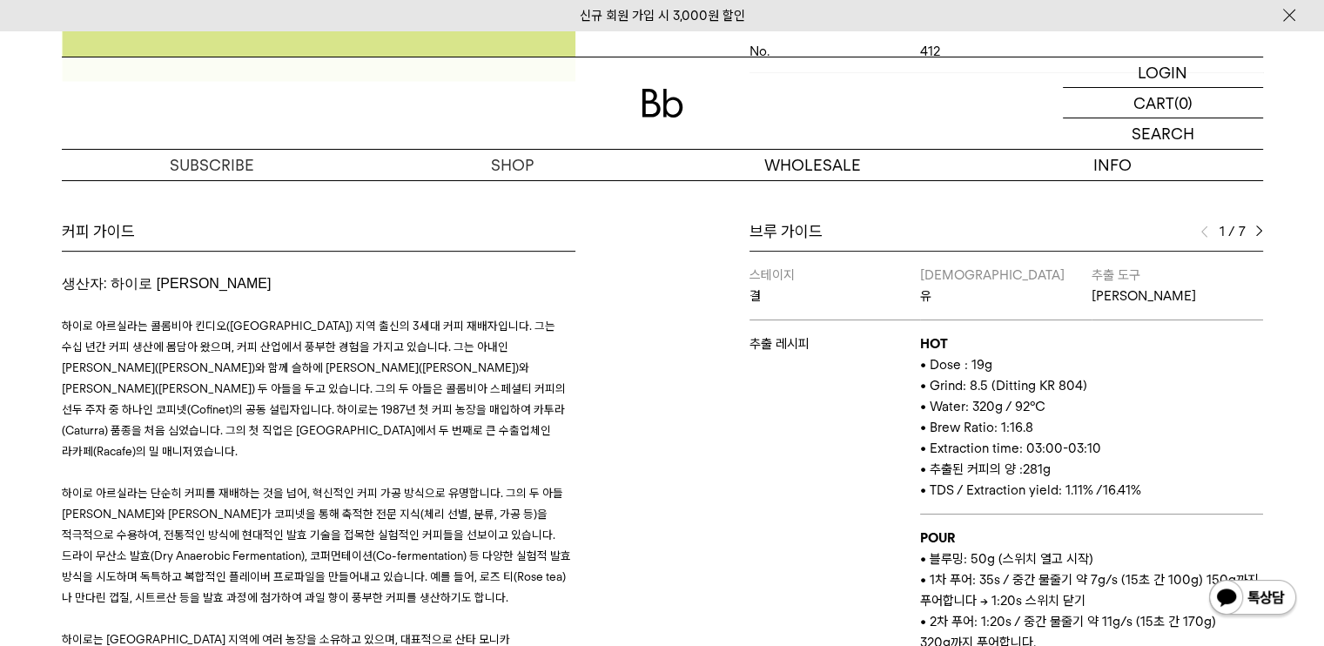
click at [1251, 227] on div "1 / 7" at bounding box center [1231, 231] width 63 height 21
click at [1254, 229] on div "1 / 7" at bounding box center [1231, 231] width 63 height 21
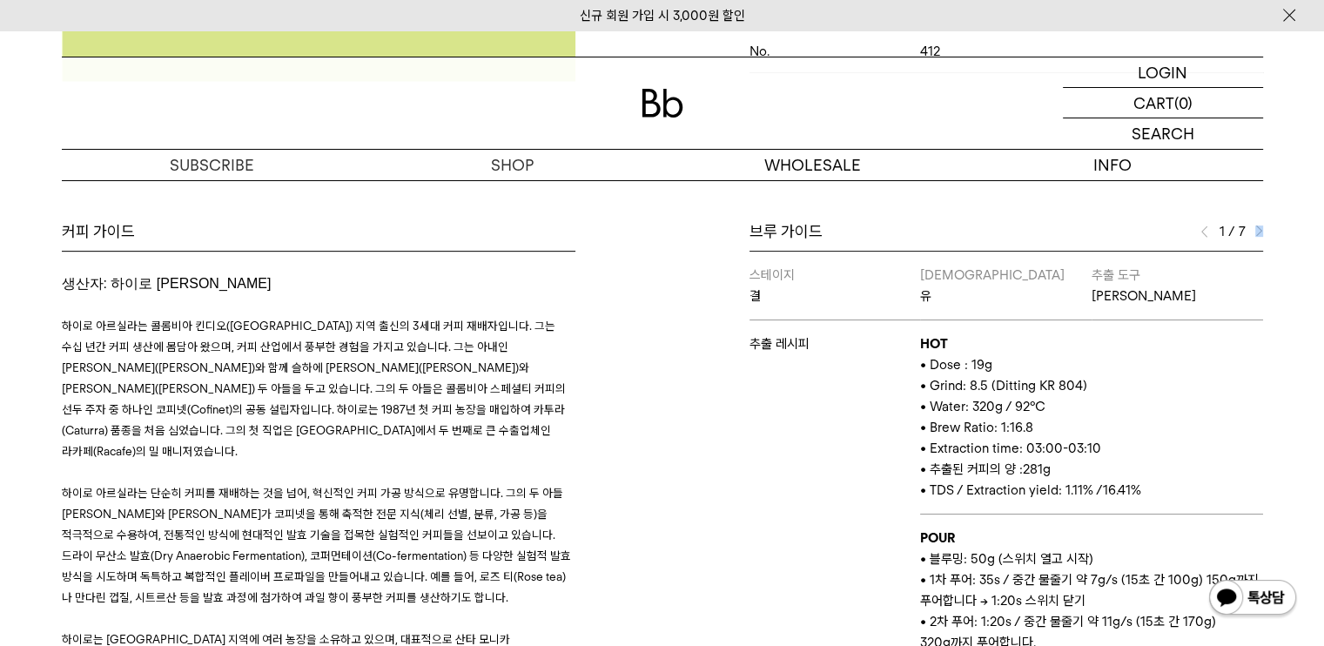
click at [1256, 229] on img at bounding box center [1259, 231] width 8 height 12
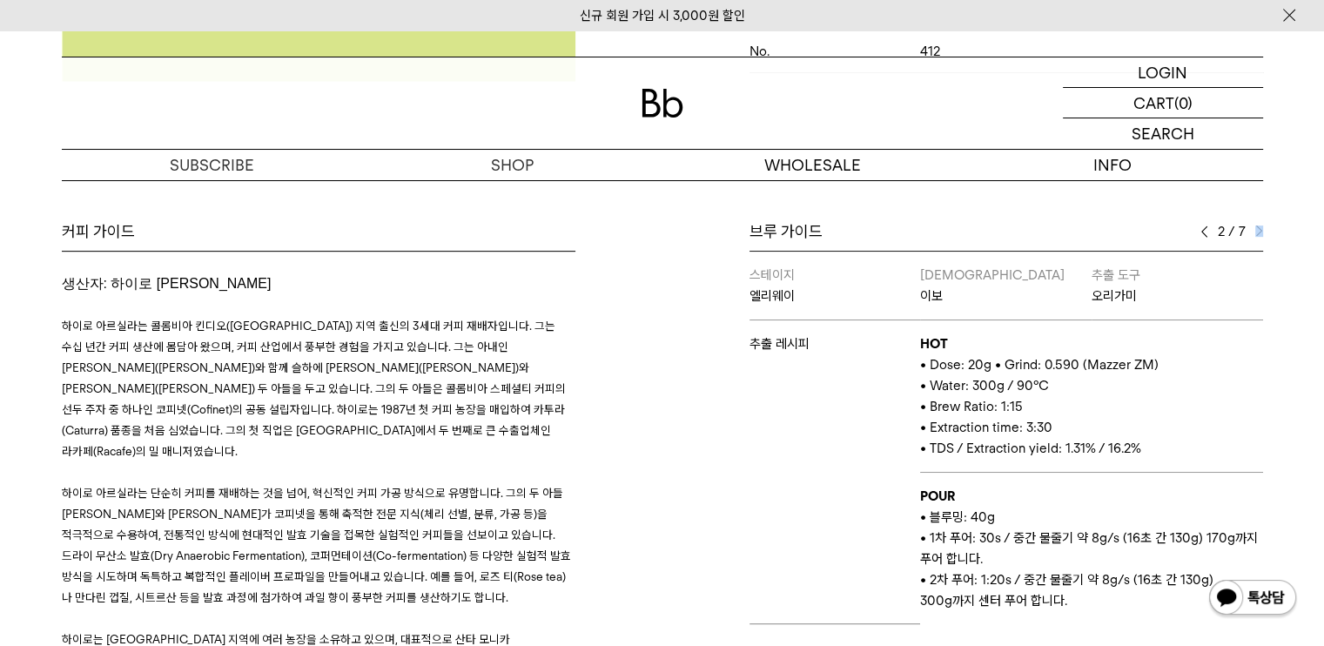
click at [1259, 226] on img at bounding box center [1259, 231] width 8 height 12
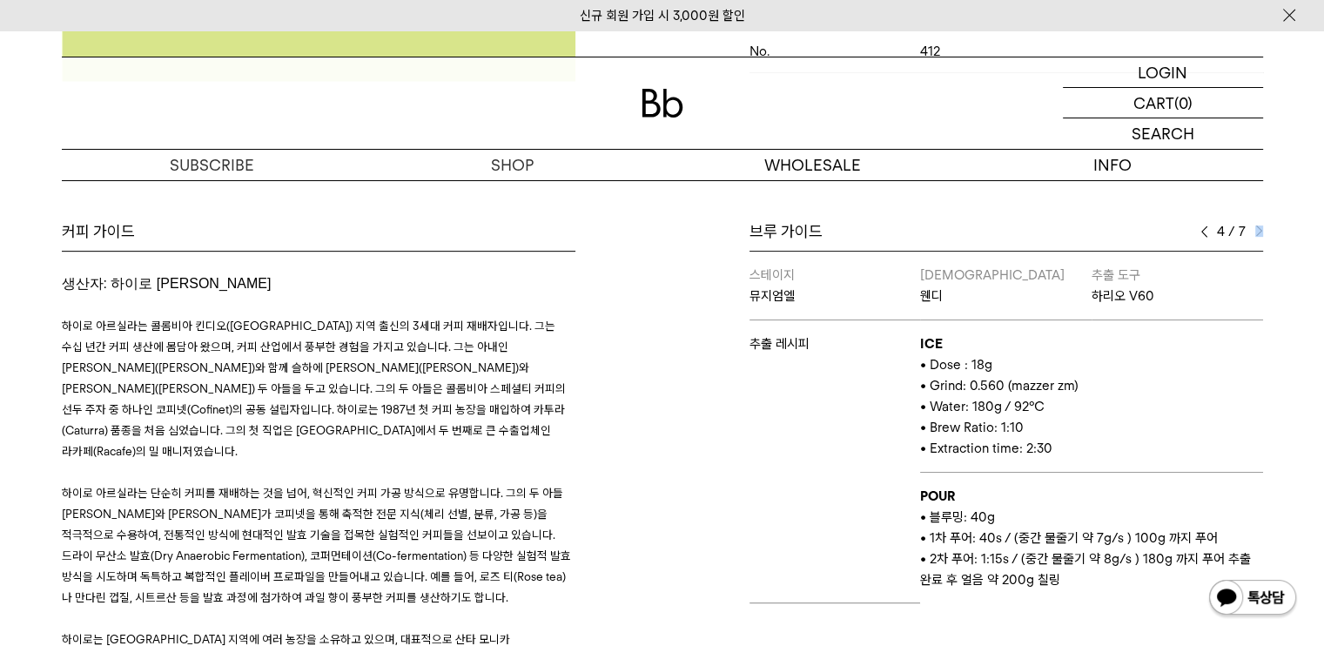
click at [1259, 226] on img at bounding box center [1259, 231] width 8 height 12
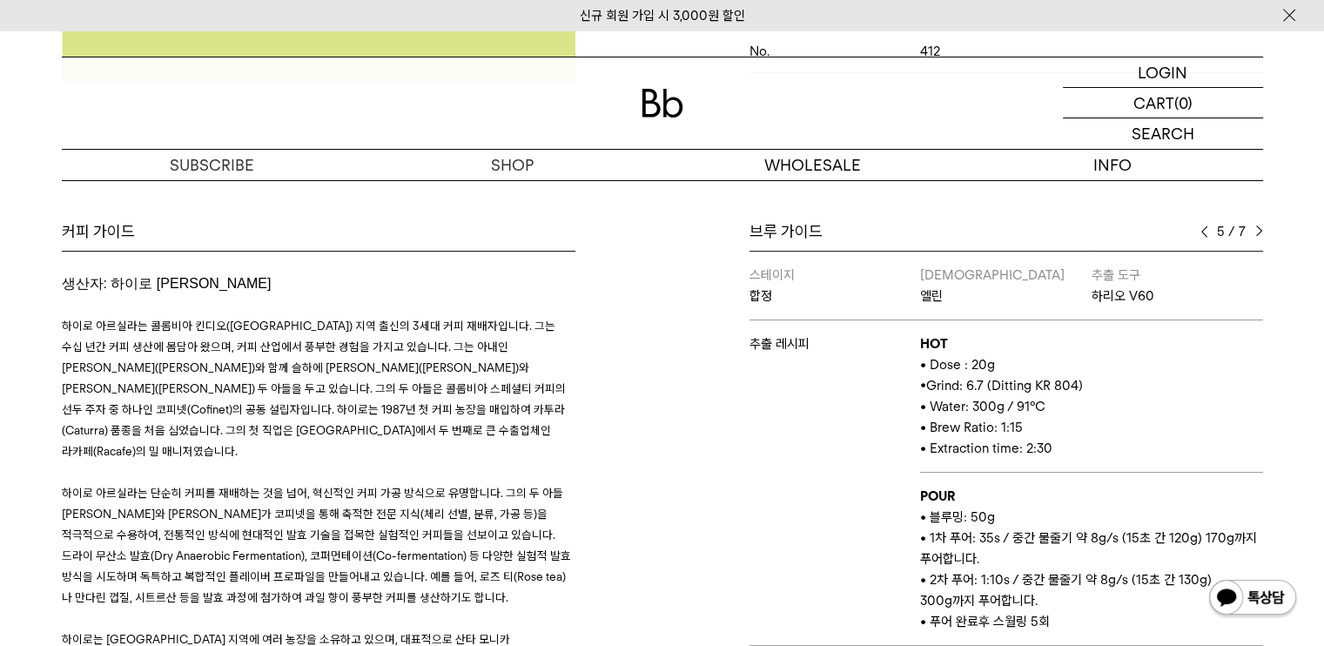
click at [1281, 208] on div "Bb의 커피 ALL SEASONAL YEAR-ROUND AUCTION SERIES ARCHIVE 2023 2022 2021 2020 2019 …" at bounding box center [662, 194] width 1324 height 1252
click at [1260, 235] on img at bounding box center [1259, 231] width 8 height 12
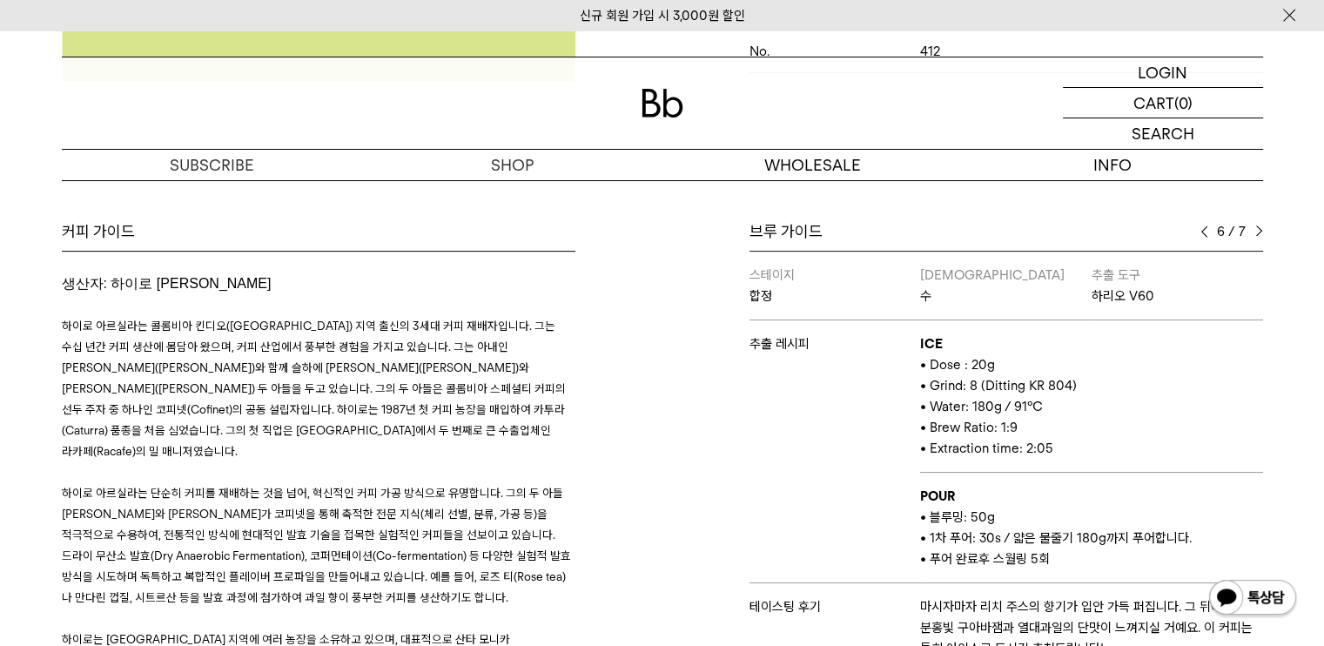
click at [1260, 235] on img at bounding box center [1259, 231] width 8 height 12
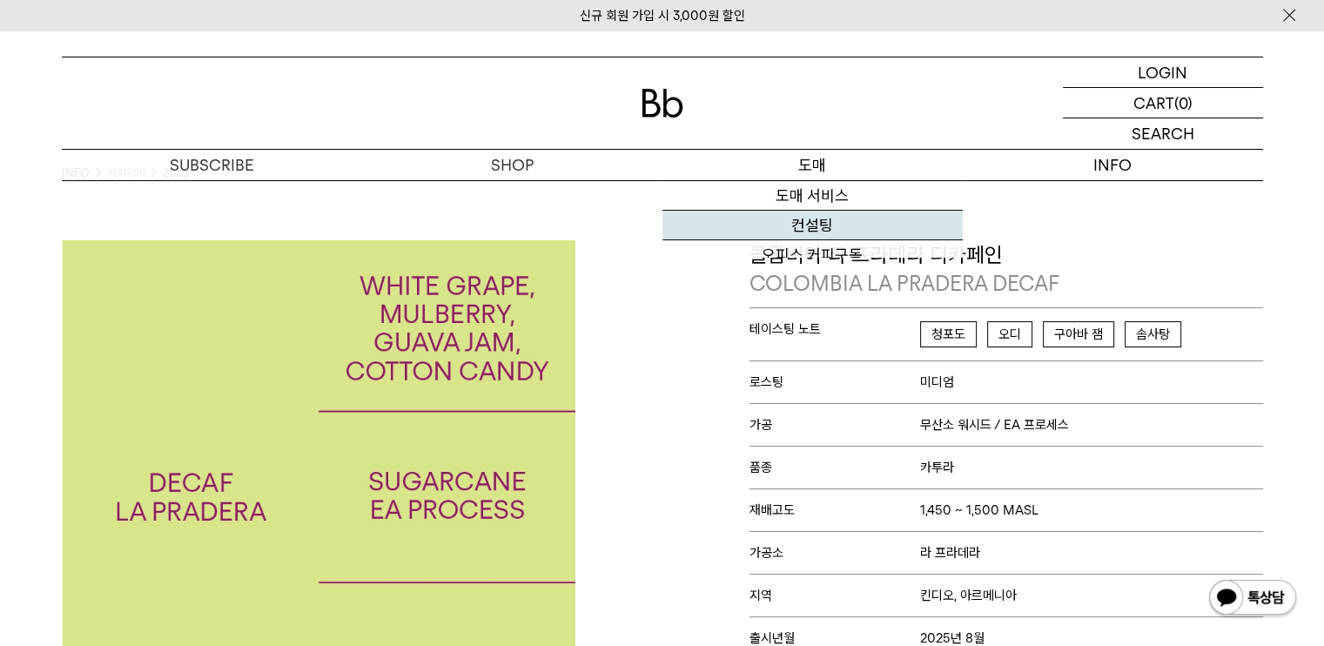
scroll to position [0, 0]
